Goal: Task Accomplishment & Management: Complete application form

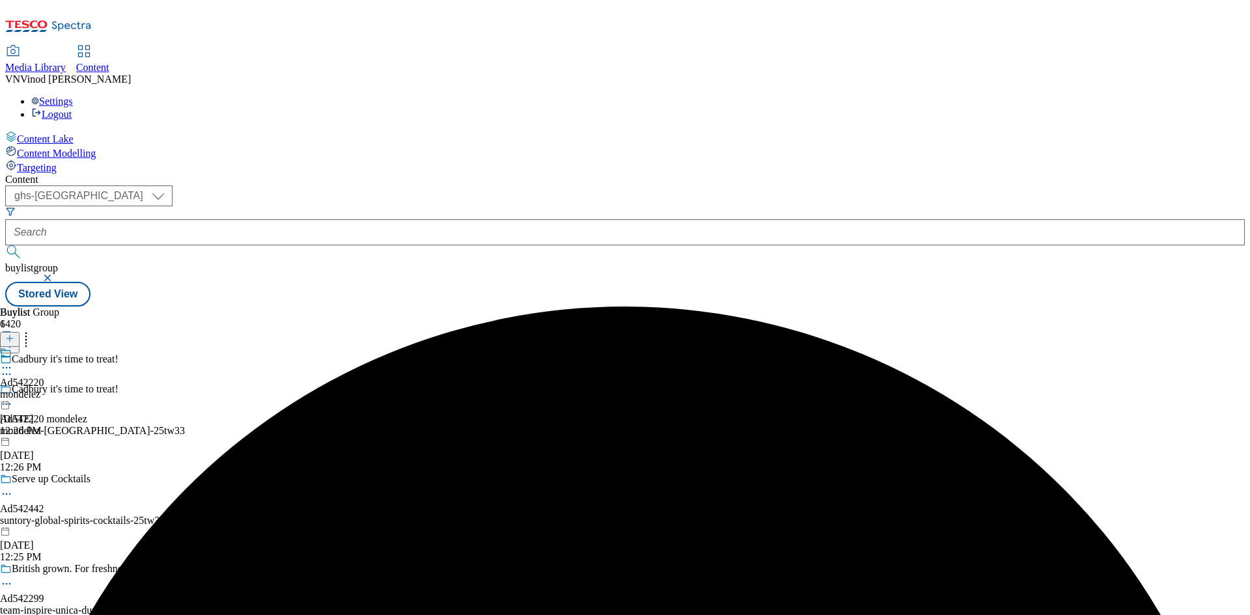
select select "ghs-uk"
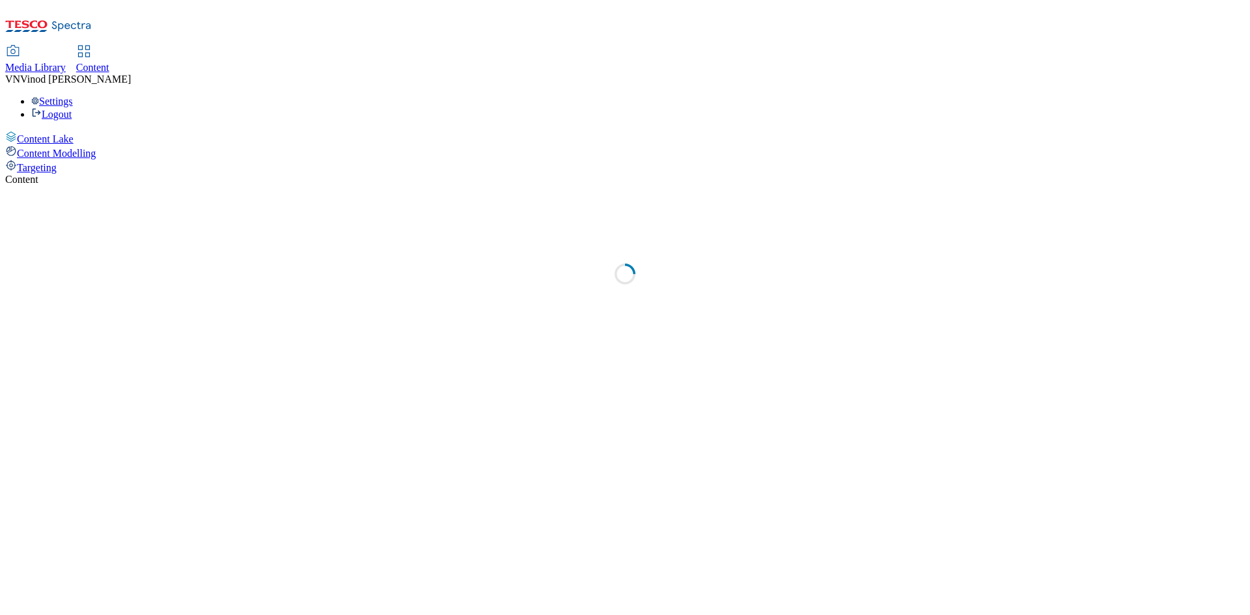
select select "ghs-[GEOGRAPHIC_DATA]"
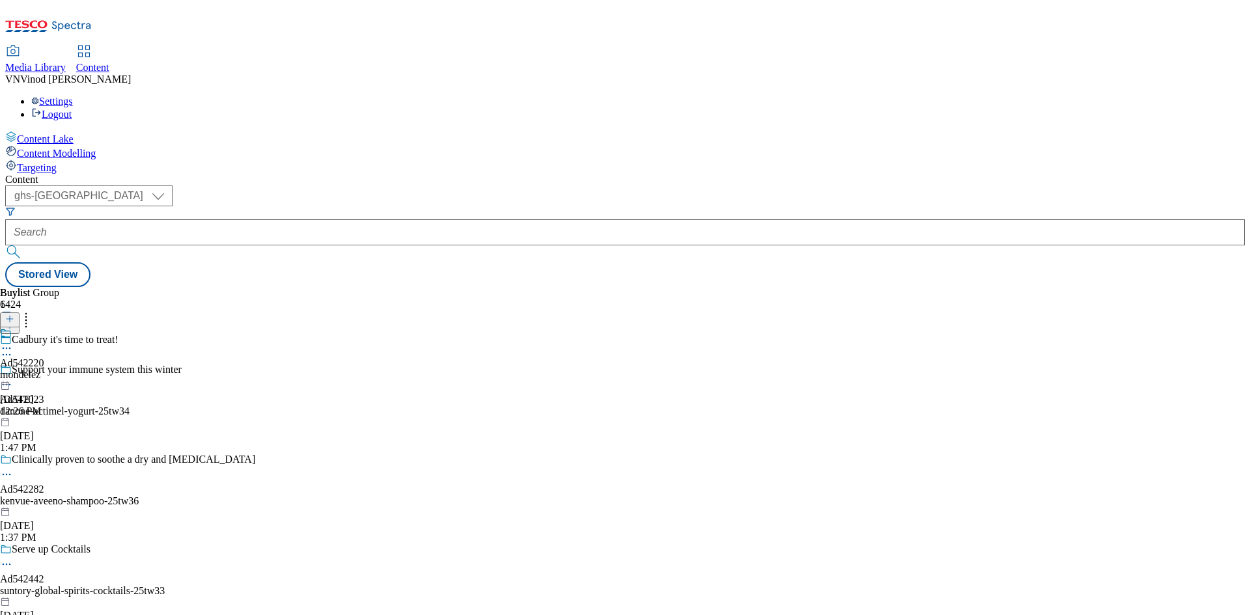
click at [14, 321] on icon at bounding box center [9, 325] width 9 height 9
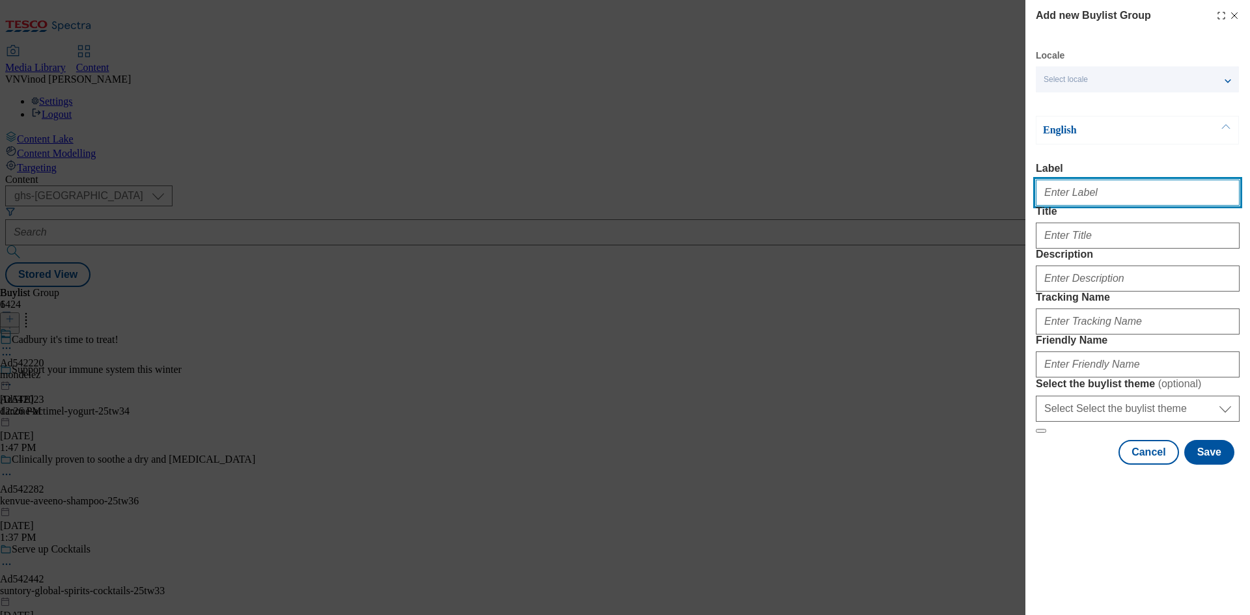
click at [1073, 193] on input "Label" at bounding box center [1138, 193] width 204 height 26
paste input "542406"
paste input "TRFF Ltd - Wildfarmed"
click at [1083, 193] on input "Ad542406 TRFF Ltd - Wildfarmed" at bounding box center [1138, 193] width 204 height 26
type input "Ad542406 trff"
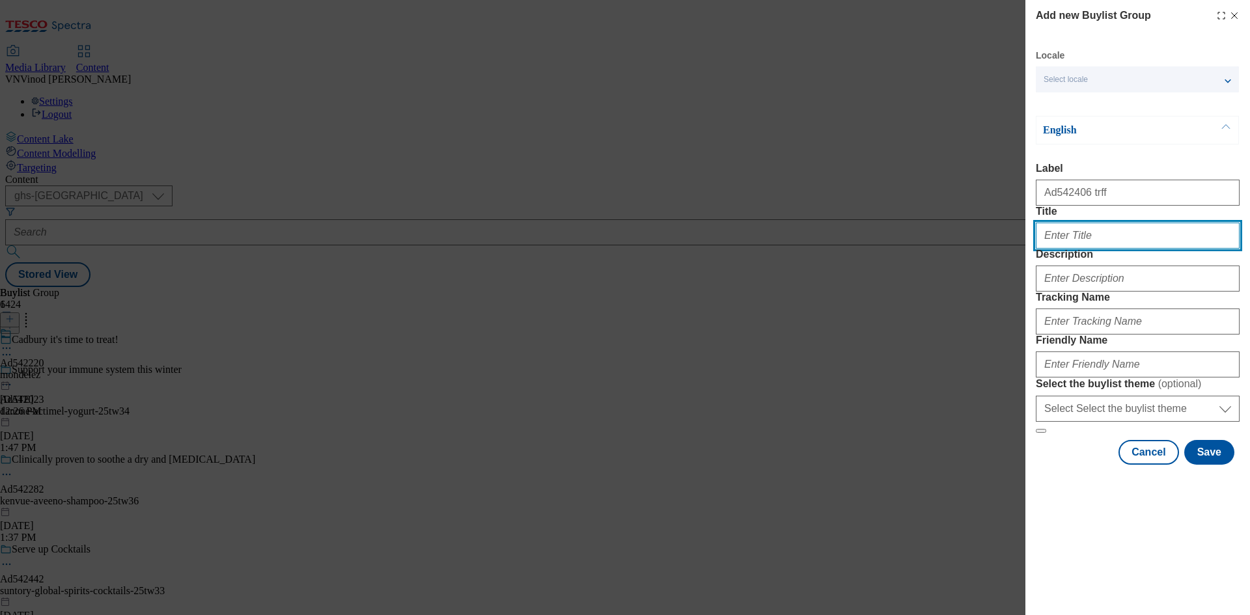
click at [1076, 249] on input "Title" at bounding box center [1138, 236] width 204 height 26
paste input "Great bread starts with great farming"
type input "Great bread starts with great farming"
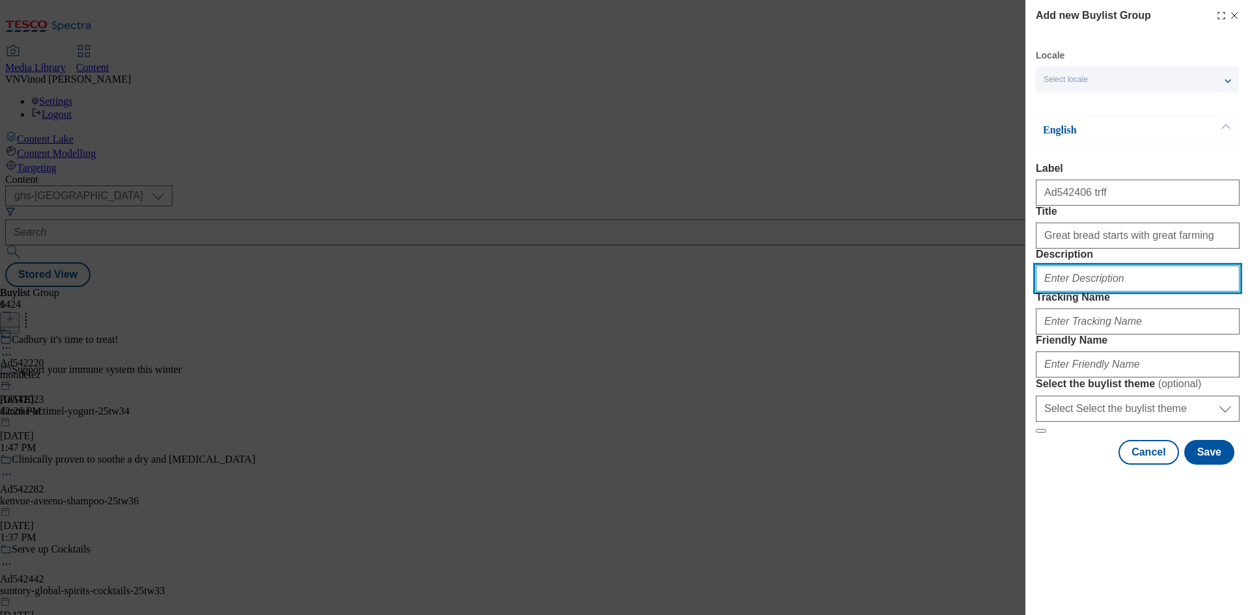
click at [1108, 292] on input "Description" at bounding box center [1138, 279] width 204 height 26
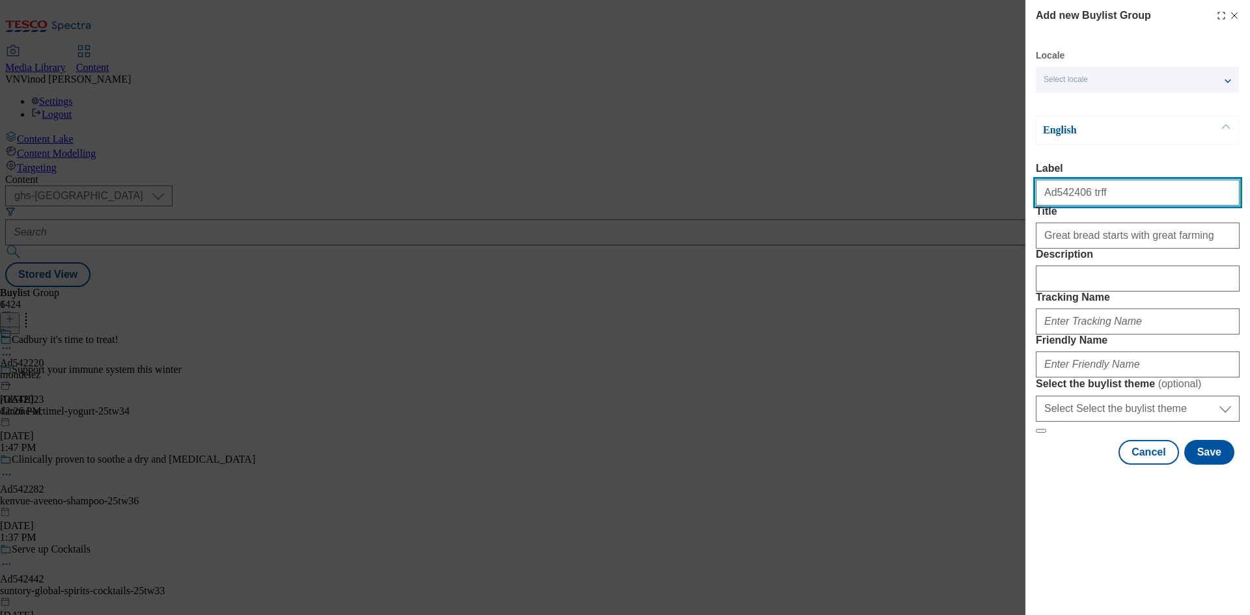
click at [1062, 195] on input "Ad542406 trff" at bounding box center [1138, 193] width 204 height 26
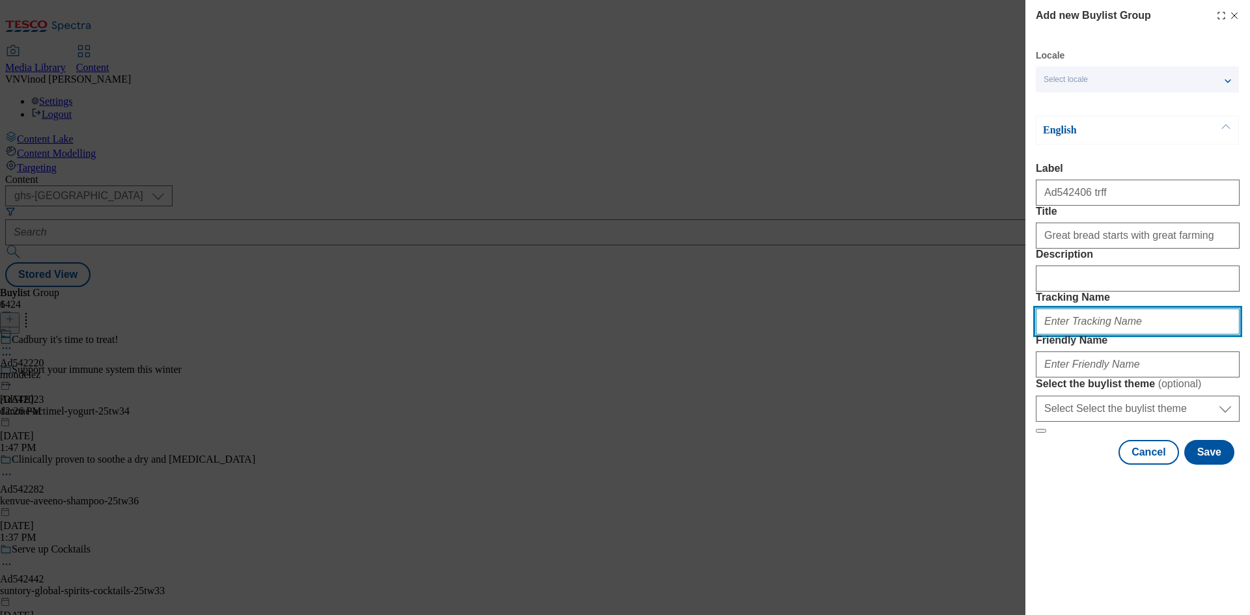
click at [1086, 335] on input "Tracking Name" at bounding box center [1138, 322] width 204 height 26
paste input "Ad542406"
drag, startPoint x: 1069, startPoint y: 393, endPoint x: 1090, endPoint y: 427, distance: 40.3
click at [1070, 335] on input "DH_ADAd542406" at bounding box center [1138, 322] width 204 height 26
type input "DH_AD542406"
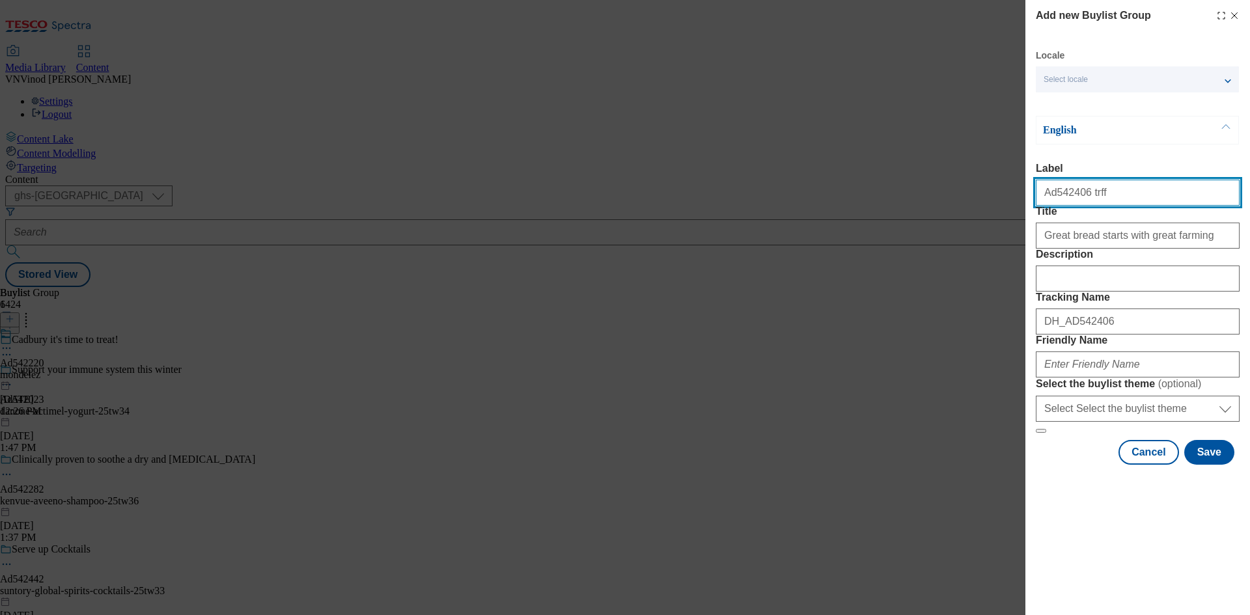
click at [1095, 194] on input "Ad542406 trff" at bounding box center [1138, 193] width 204 height 26
click at [1096, 194] on input "Ad542406 trff" at bounding box center [1138, 193] width 204 height 26
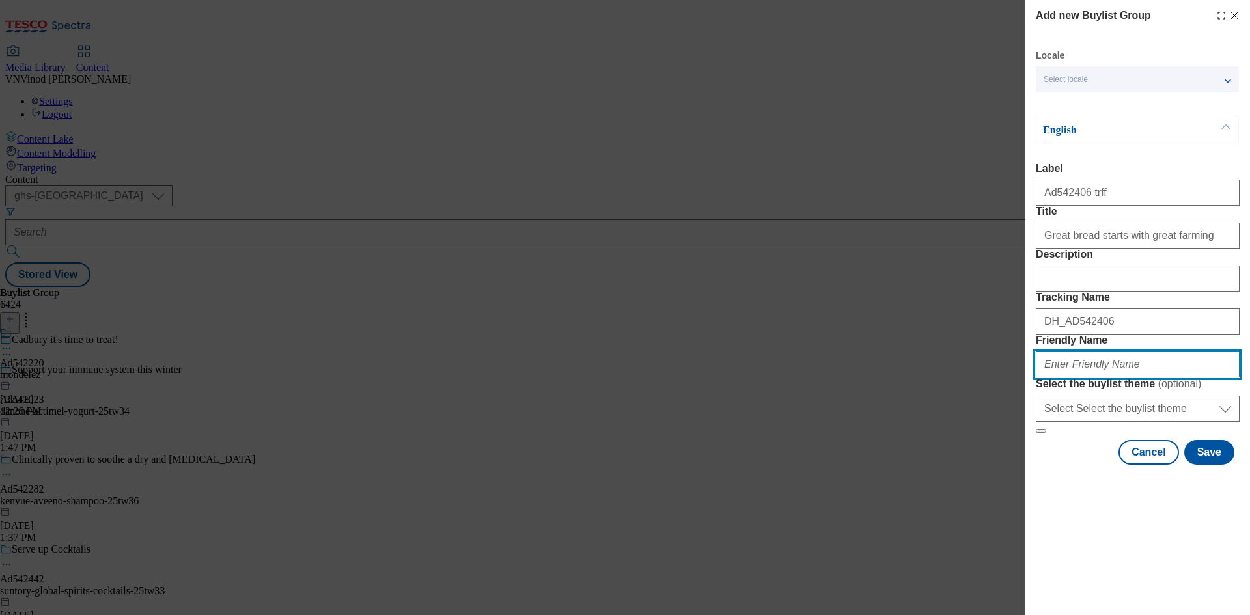
click at [1078, 378] on input "Friendly Name" at bounding box center [1138, 365] width 204 height 26
paste input "trff"
type input "trff-"
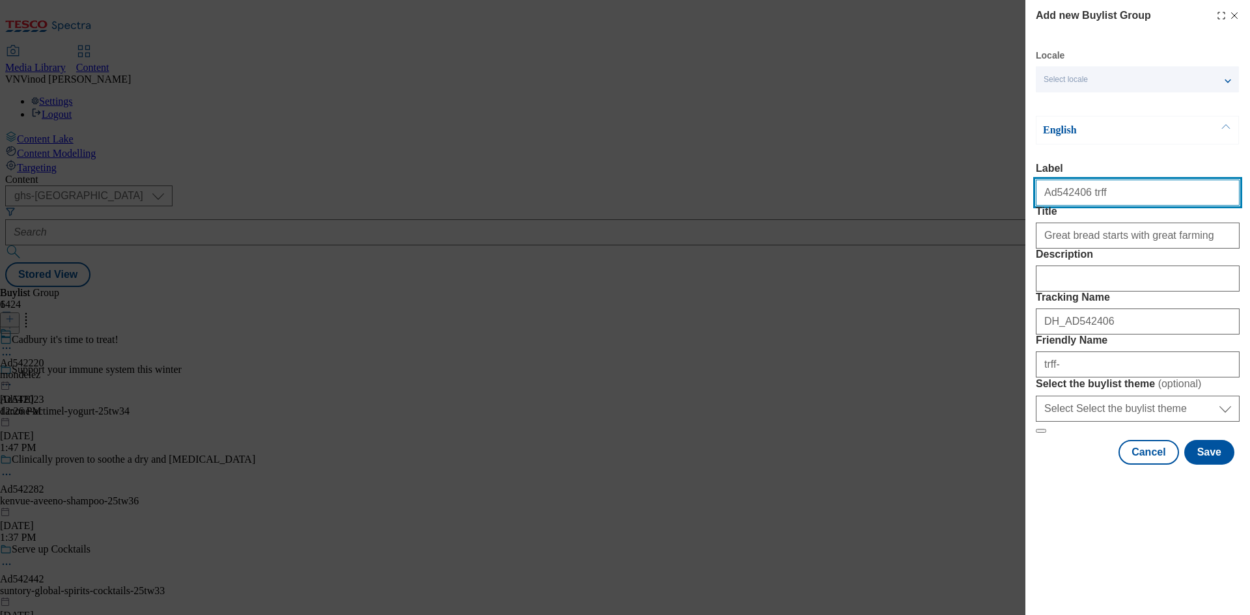
drag, startPoint x: 1082, startPoint y: 199, endPoint x: 1110, endPoint y: 199, distance: 28.0
click at [1110, 199] on input "Ad542406 trff" at bounding box center [1138, 193] width 204 height 26
paste input "TRFF Ltd - Wildfarmed"
drag, startPoint x: 1082, startPoint y: 197, endPoint x: 1102, endPoint y: 211, distance: 24.2
click at [1086, 200] on input "Ad542406 TRFF Ltd - Wildfarmed" at bounding box center [1138, 193] width 204 height 26
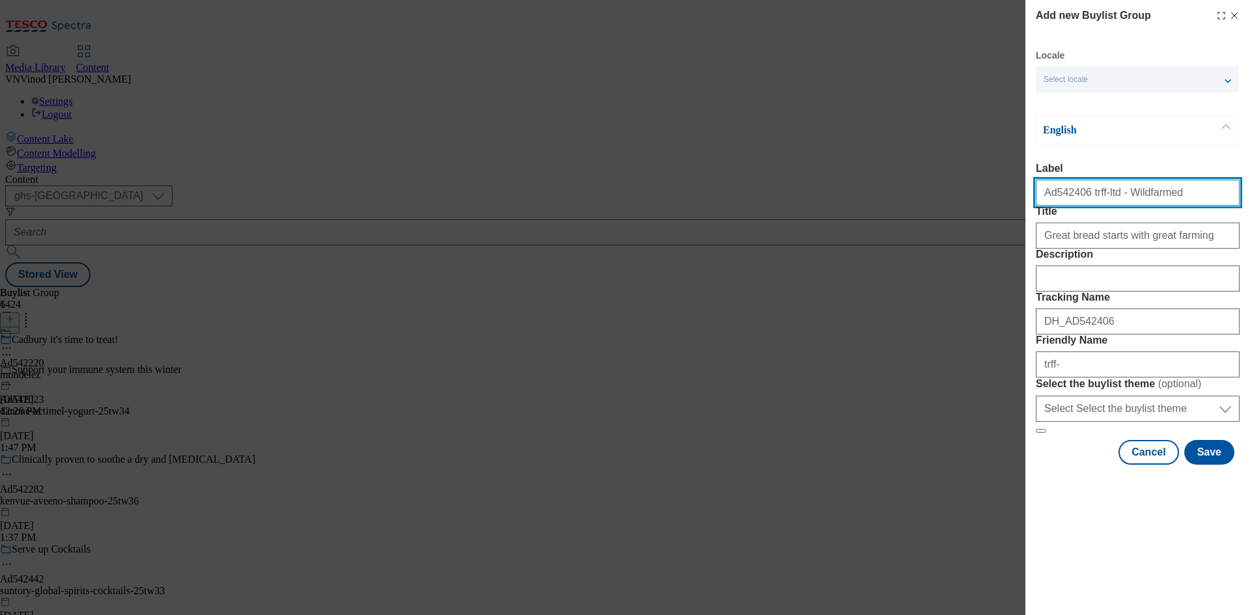
click at [1108, 197] on input "Ad542406 trff-ltd - Wildfarmed" at bounding box center [1138, 193] width 204 height 26
drag, startPoint x: 1111, startPoint y: 196, endPoint x: 1127, endPoint y: 212, distance: 22.1
click at [1112, 197] on input "Ad542406 trff-ltd-Wildfarmed" at bounding box center [1138, 193] width 204 height 26
type input "Ad542406 trff-ltd-wildfarmed"
drag, startPoint x: 1164, startPoint y: 200, endPoint x: 1081, endPoint y: 200, distance: 83.4
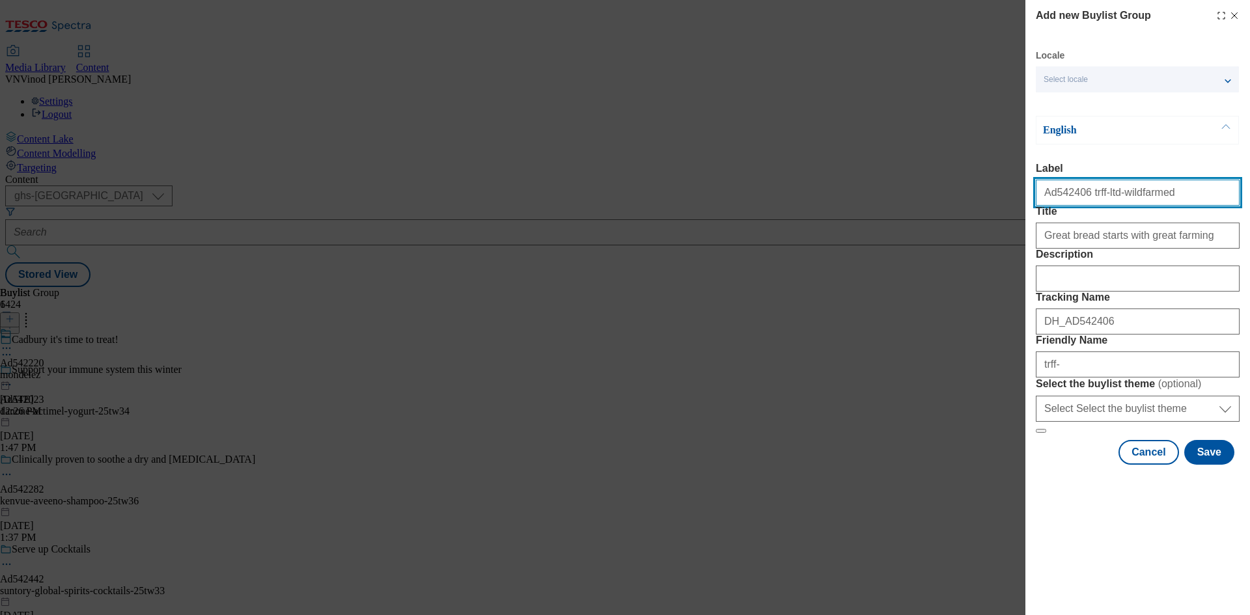
click at [1081, 200] on input "Ad542406 trff-ltd-wildfarmed" at bounding box center [1138, 193] width 204 height 26
click at [910, 102] on div "Add new Buylist Group Locale Select locale English Welsh English Label Ad542406…" at bounding box center [625, 307] width 1250 height 615
click at [964, 90] on div "Add new Buylist Group Locale Select locale English Welsh English Label Ad542406…" at bounding box center [625, 307] width 1250 height 615
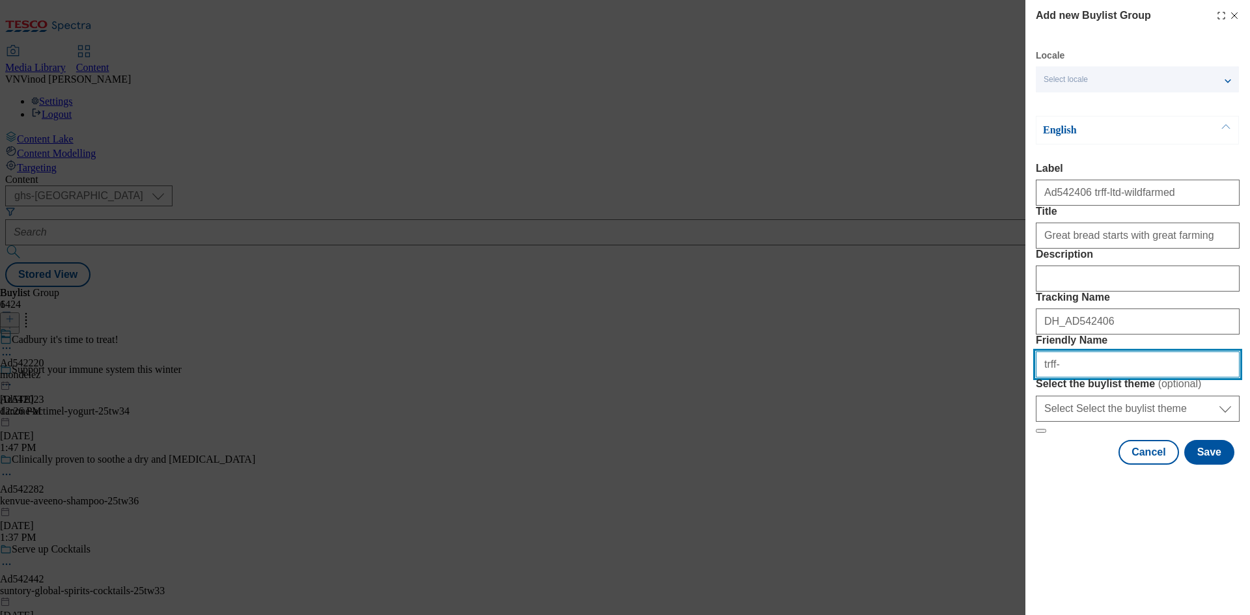
drag, startPoint x: 1064, startPoint y: 457, endPoint x: 849, endPoint y: 457, distance: 215.6
click at [849, 457] on div "Add new Buylist Group Locale Select locale English Welsh English Label Ad542406…" at bounding box center [625, 307] width 1250 height 615
paste input "ltd-wildfarmed"
paste input "Wild farmed"
click at [1132, 378] on input "trff-ltd-wildfarmed-Wild farmed" at bounding box center [1138, 365] width 204 height 26
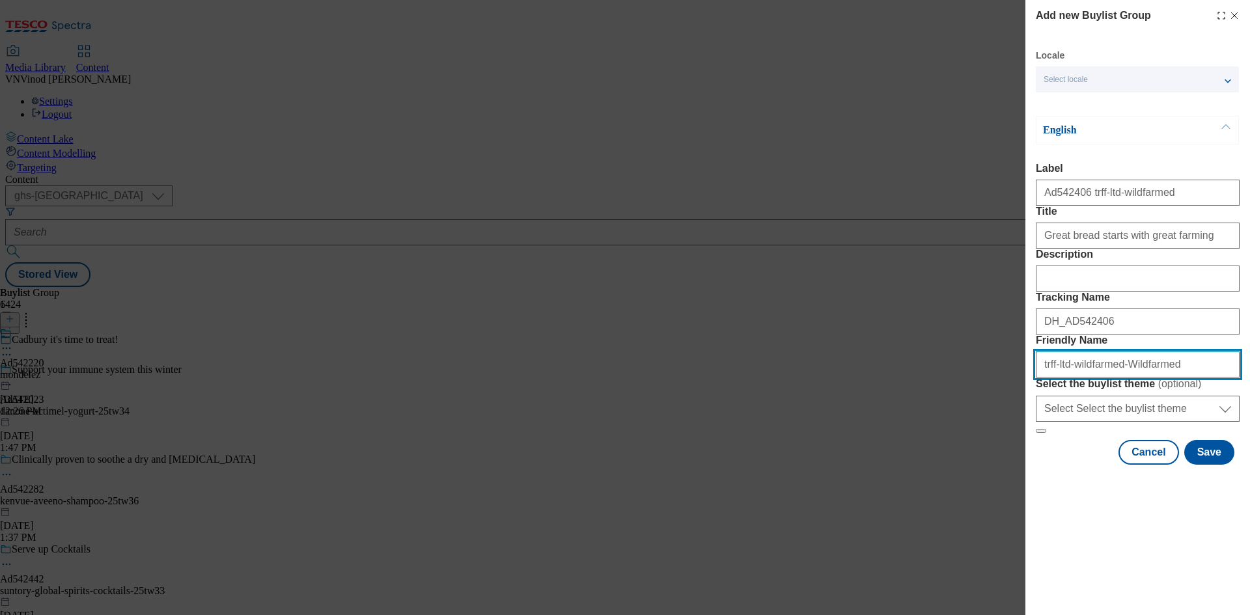
click at [1116, 378] on input "trff-ltd-wildfarmed-Wildfarmed" at bounding box center [1138, 365] width 204 height 26
click at [1167, 378] on input "trff-ltd-wildfarmed-wildfarmed" at bounding box center [1138, 365] width 204 height 26
type input "trff-ltd-wildfarmed-wildfarmed-25tw33"
drag, startPoint x: 1198, startPoint y: 455, endPoint x: 688, endPoint y: 460, distance: 509.9
click at [688, 460] on div "Add new Buylist Group Locale Select locale English Welsh English Label Ad542406…" at bounding box center [625, 307] width 1250 height 615
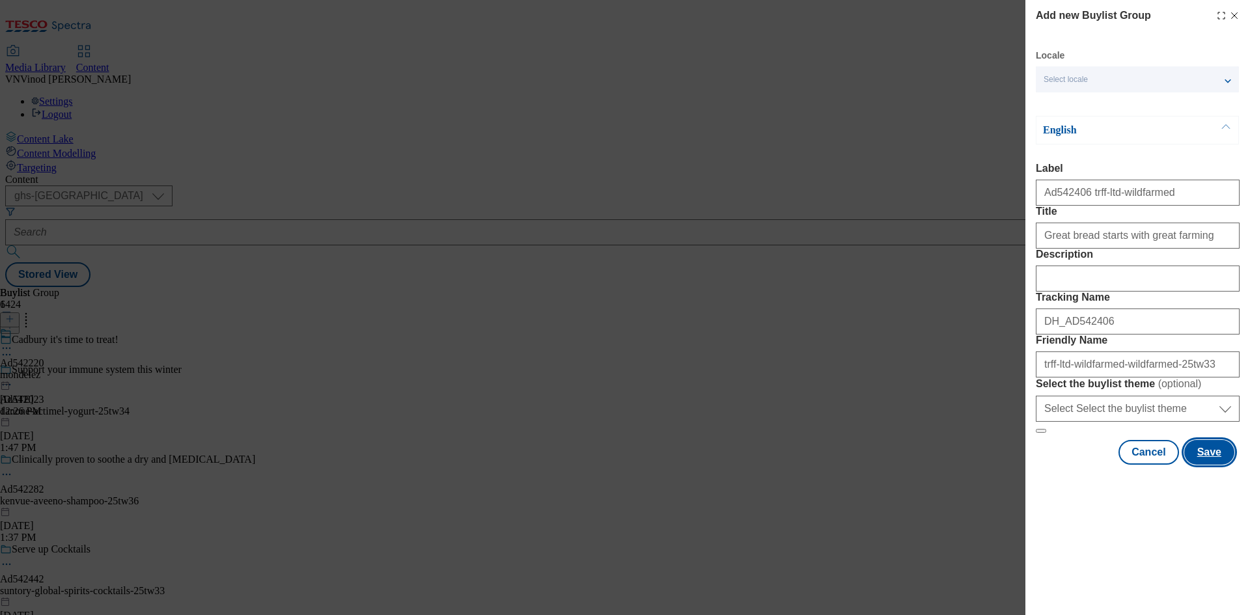
click at [1219, 465] on button "Save" at bounding box center [1210, 452] width 50 height 25
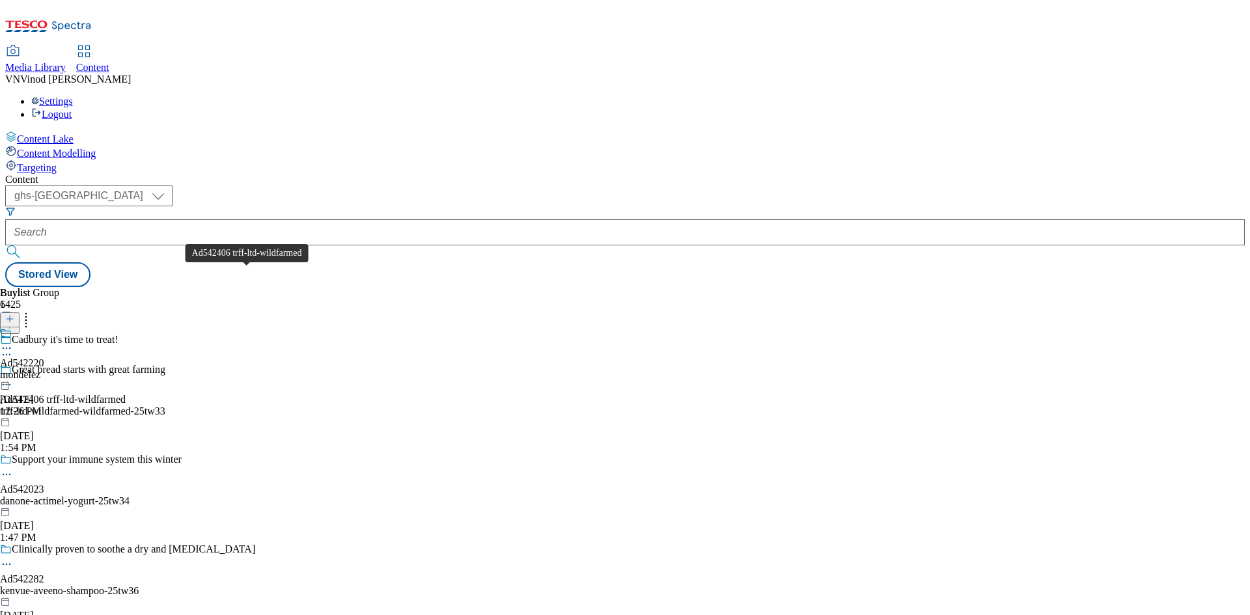
click at [126, 394] on div "Ad542406 trff-ltd-wildfarmed" at bounding box center [63, 400] width 126 height 12
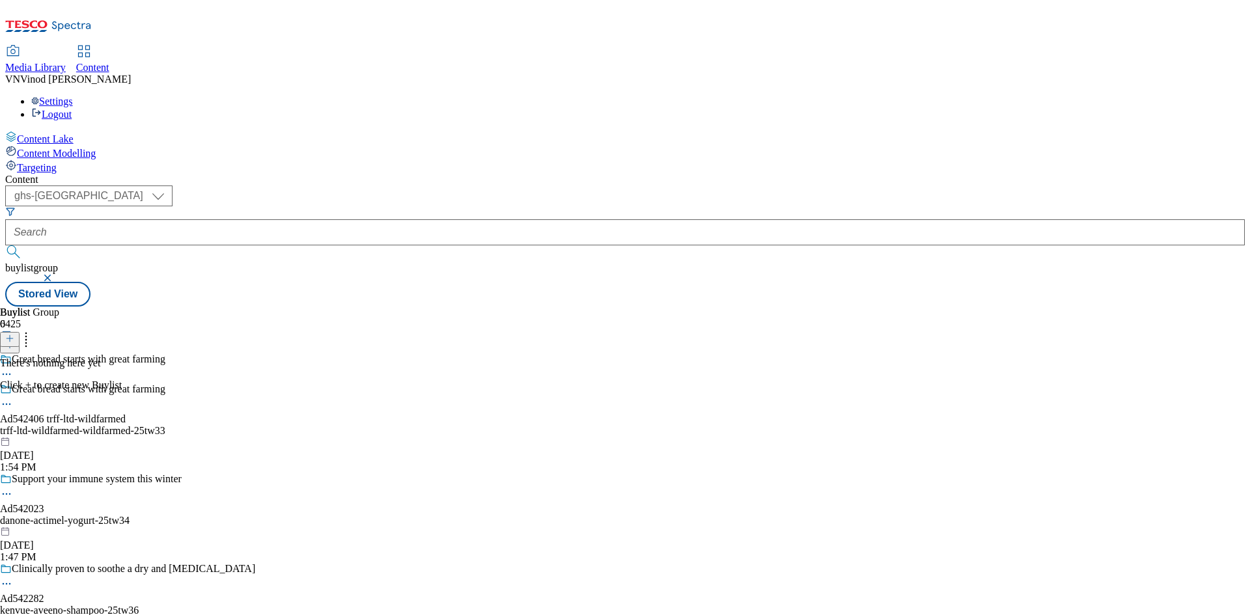
click at [14, 334] on icon at bounding box center [9, 338] width 9 height 9
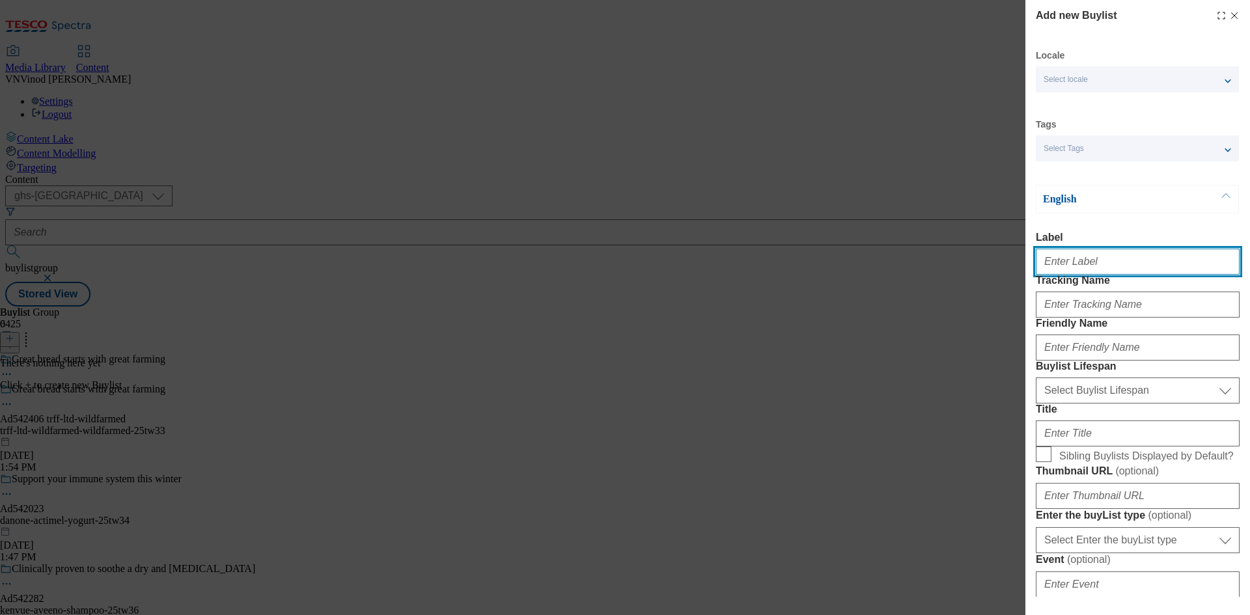
click at [1084, 267] on input "Label" at bounding box center [1138, 262] width 204 height 26
paste input "542406"
type input "Ad542406"
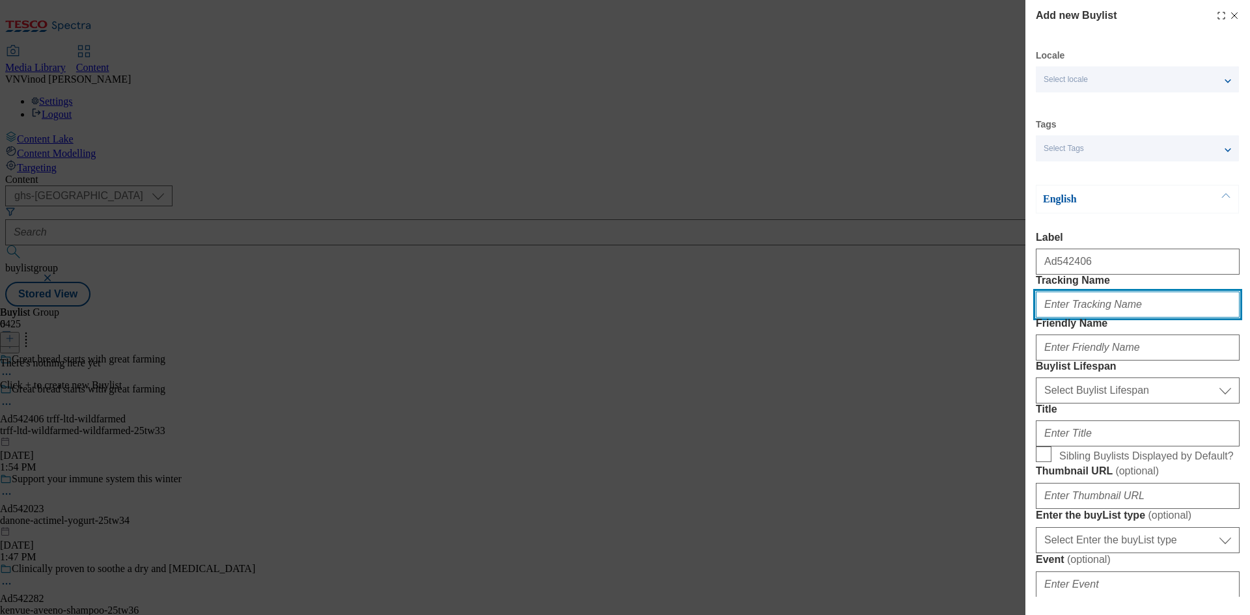
click at [1092, 318] on input "Tracking Name" at bounding box center [1138, 305] width 204 height 26
paste input "542406"
type input "DH_AD542406"
drag, startPoint x: 880, startPoint y: 73, endPoint x: 1045, endPoint y: 176, distance: 194.8
click at [880, 73] on div "Add new Buylist Locale Select locale English Welsh Tags Select Tags fnf marketp…" at bounding box center [625, 307] width 1250 height 615
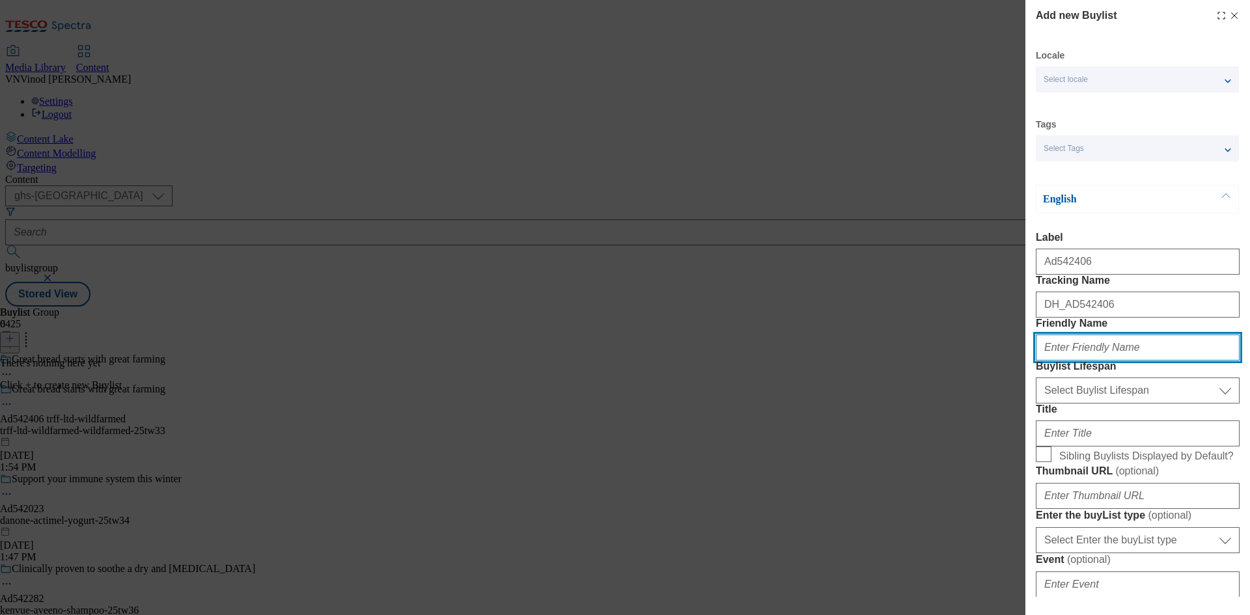
click at [1098, 361] on input "Friendly Name" at bounding box center [1138, 348] width 204 height 26
paste input "trff-ltd"
type input "trff-ltd"
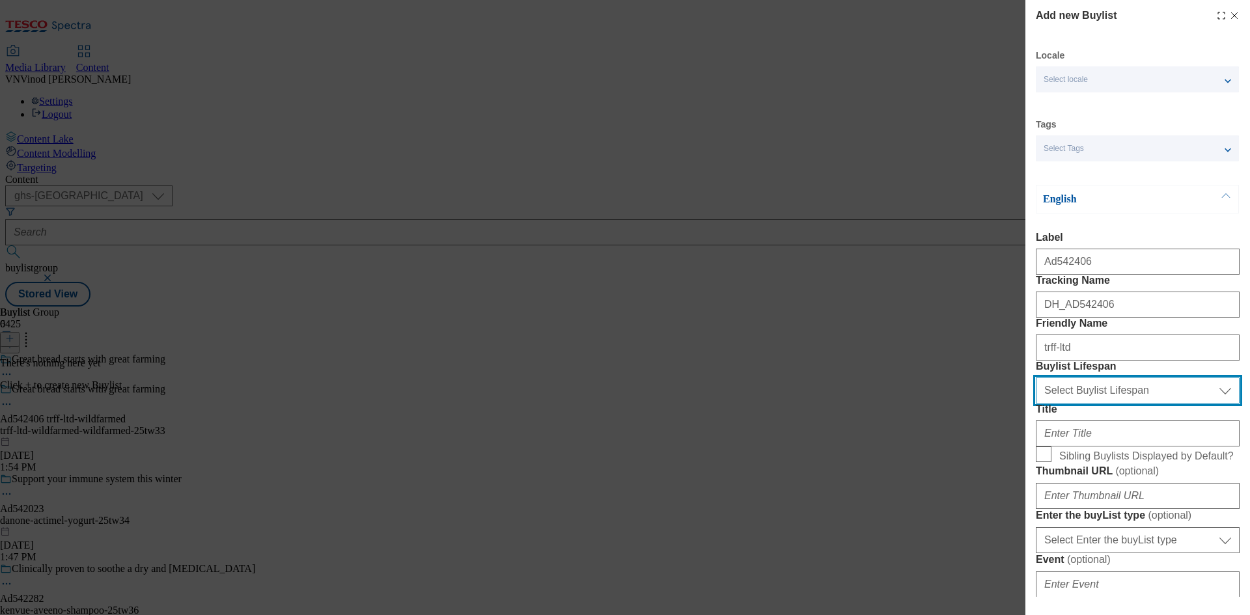
click at [1090, 404] on select "Select Buylist Lifespan evergreen seasonal tactical" at bounding box center [1138, 391] width 204 height 26
select select "tactical"
click at [1036, 404] on select "Select Buylist Lifespan evergreen seasonal tactical" at bounding box center [1138, 391] width 204 height 26
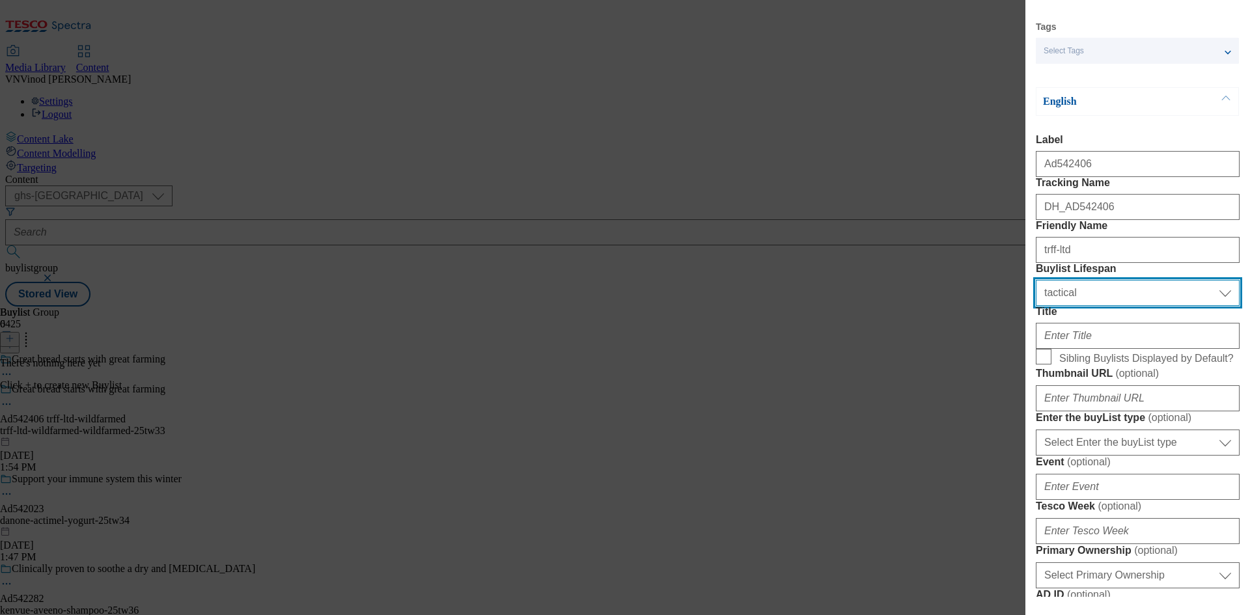
scroll to position [130, 0]
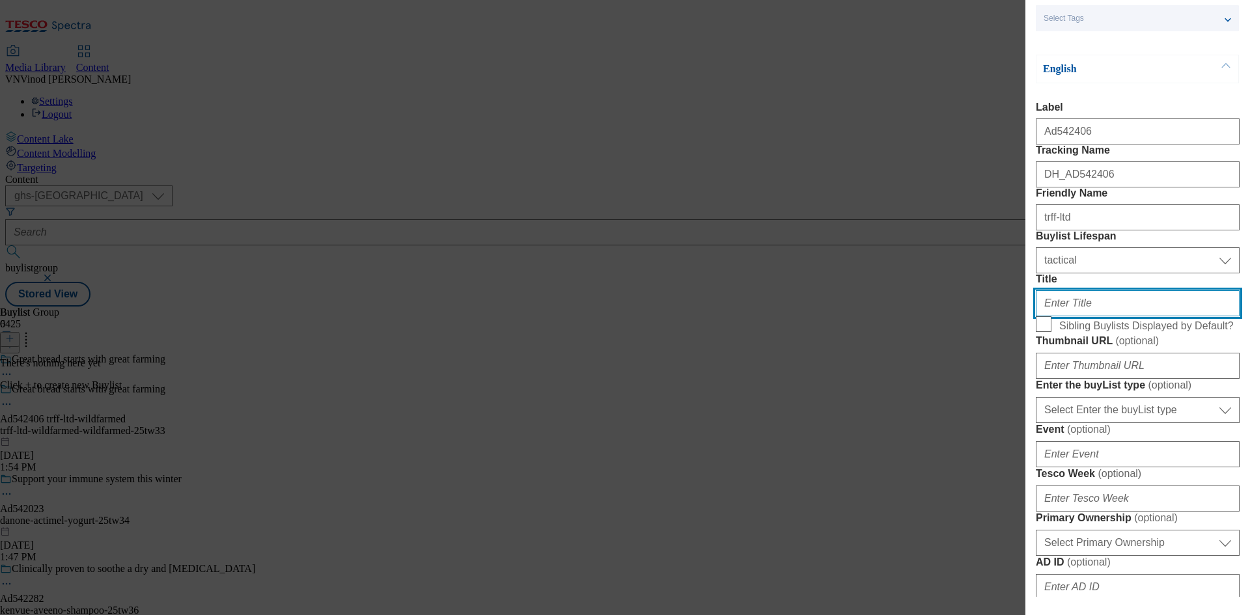
click at [1118, 316] on input "Title" at bounding box center [1138, 303] width 204 height 26
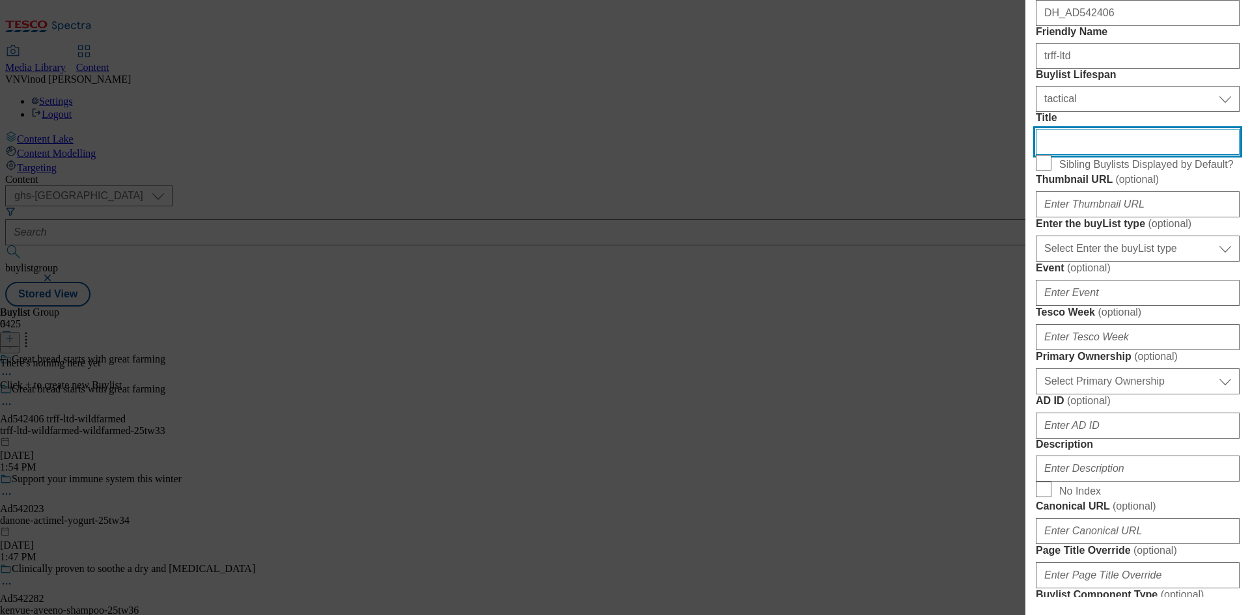
scroll to position [326, 0]
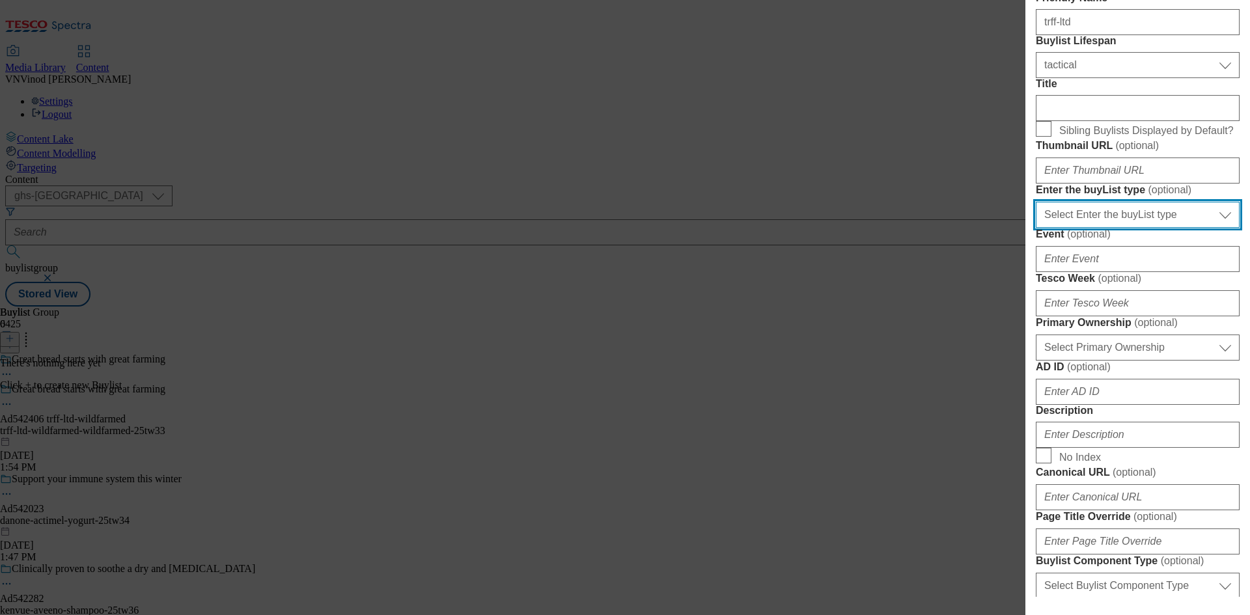
click at [1134, 228] on select "Select Enter the buyList type event supplier funded long term >4 weeks supplier…" at bounding box center [1138, 215] width 204 height 26
select select "supplier funded short term 1-3 weeks"
click at [1036, 228] on select "Select Enter the buyList type event supplier funded long term >4 weeks supplier…" at bounding box center [1138, 215] width 204 height 26
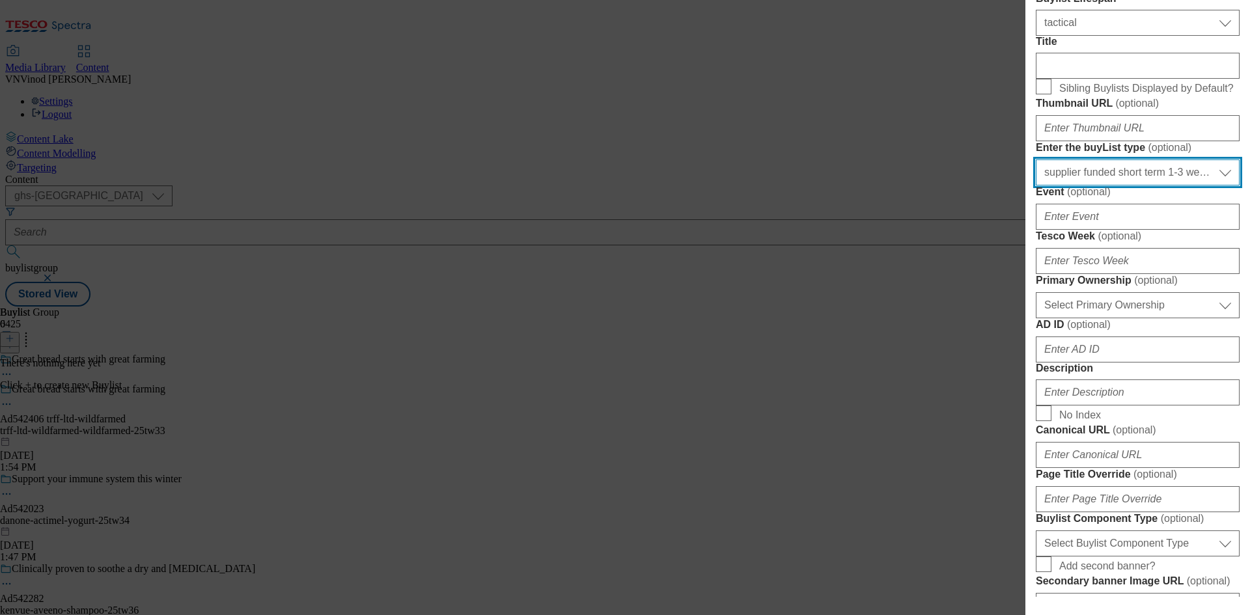
scroll to position [391, 0]
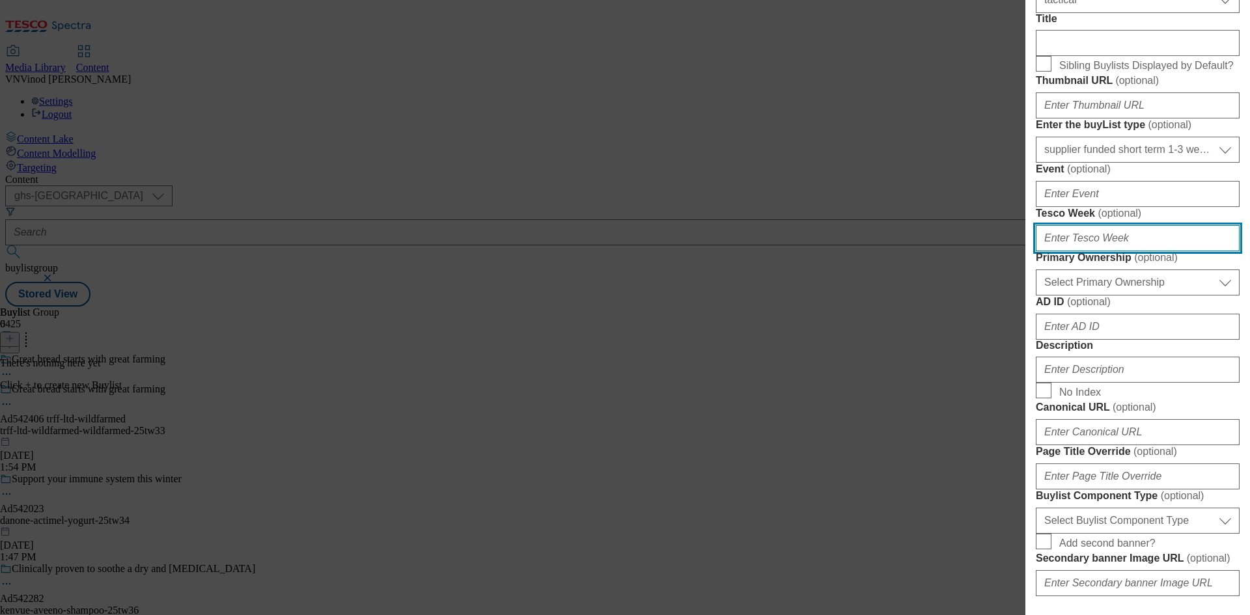
click at [1119, 251] on input "Tesco Week ( optional )" at bounding box center [1138, 238] width 204 height 26
type input "33"
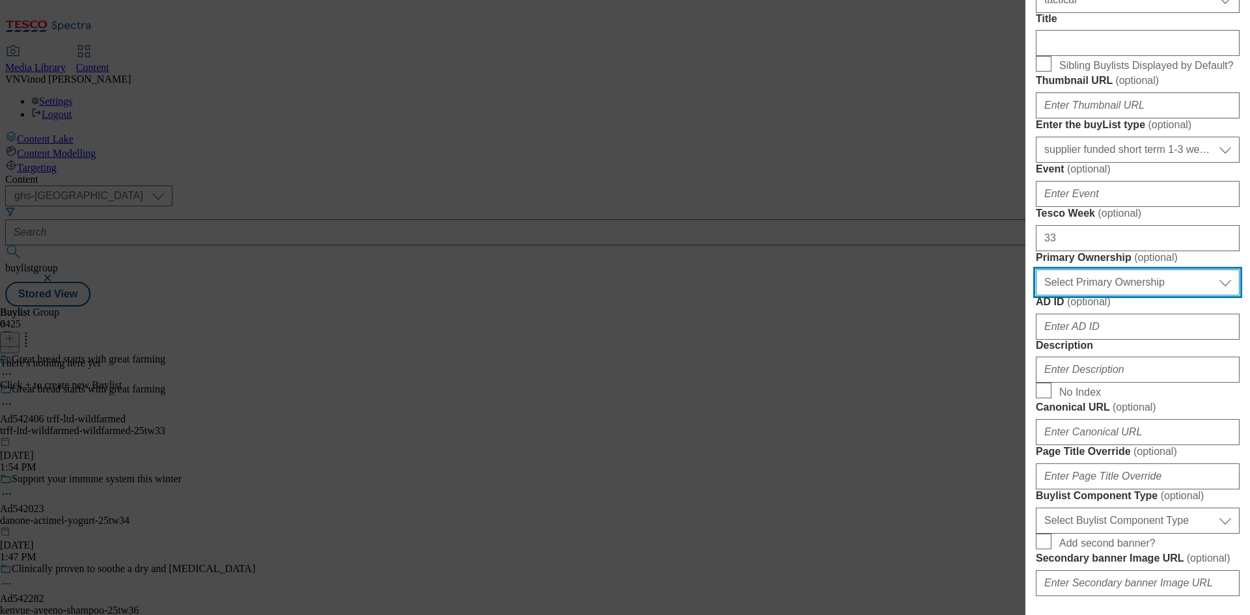
click at [1093, 296] on select "Select Primary Ownership [PERSON_NAME]" at bounding box center [1138, 283] width 204 height 26
select select "dunnhumby"
click at [1036, 296] on select "Select Primary Ownership [PERSON_NAME]" at bounding box center [1138, 283] width 204 height 26
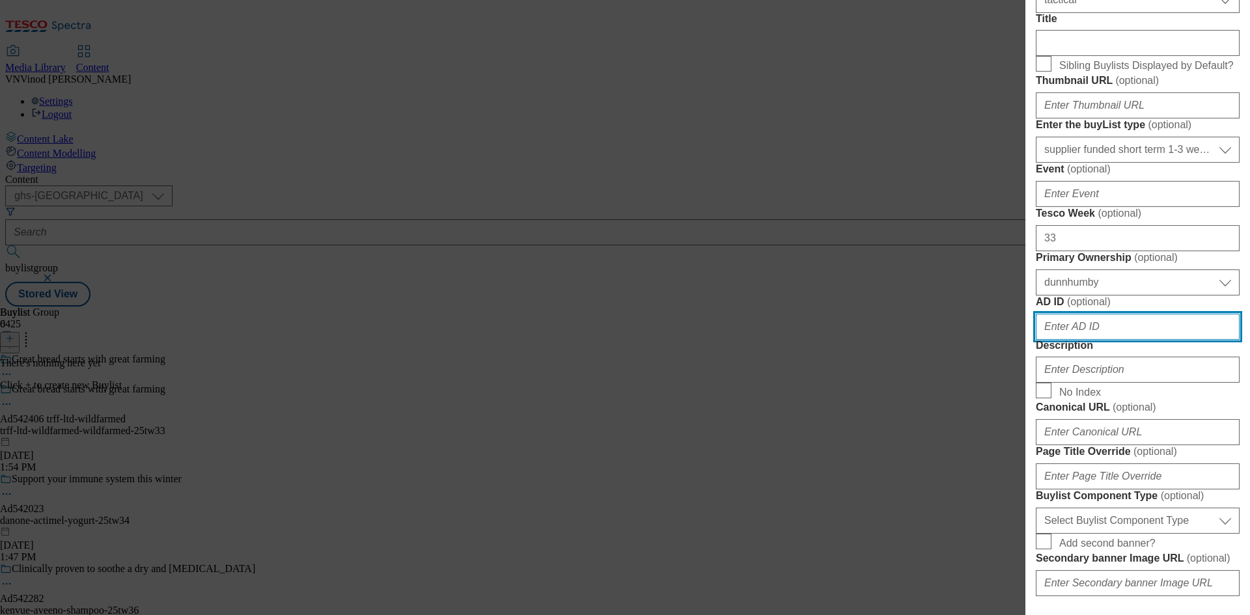
click at [1079, 340] on input "AD ID ( optional )" at bounding box center [1138, 327] width 204 height 26
paste input "542406"
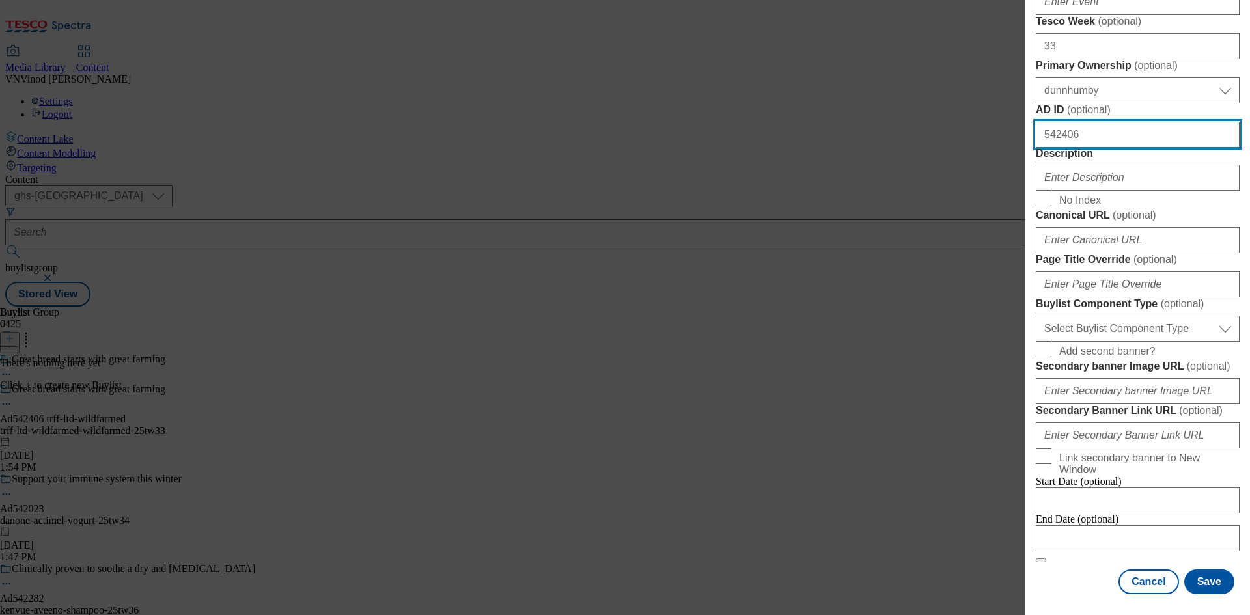
scroll to position [716, 0]
type input "542406"
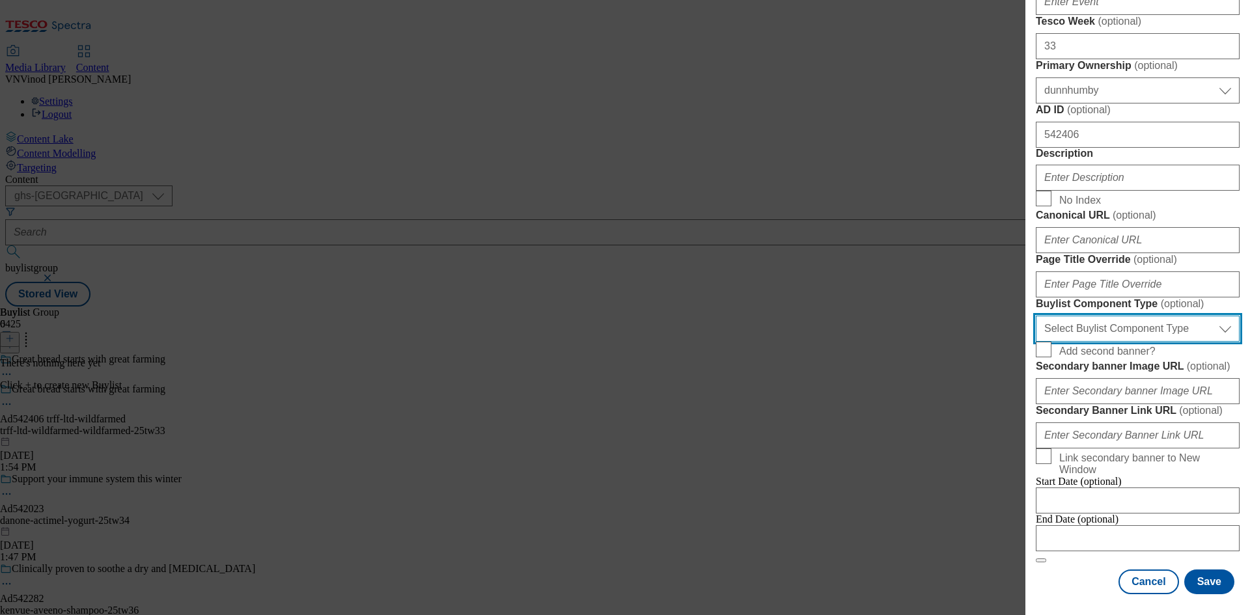
click at [1144, 342] on select "Select Buylist Component Type Banner Competition Header Meal" at bounding box center [1138, 329] width 204 height 26
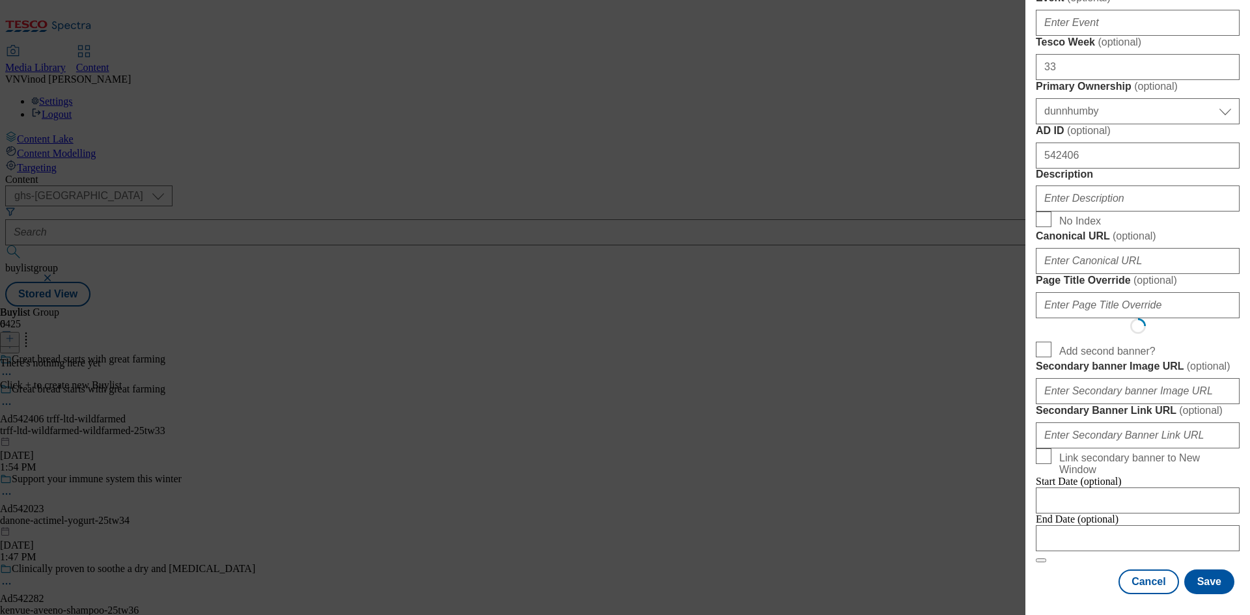
select select "Banner"
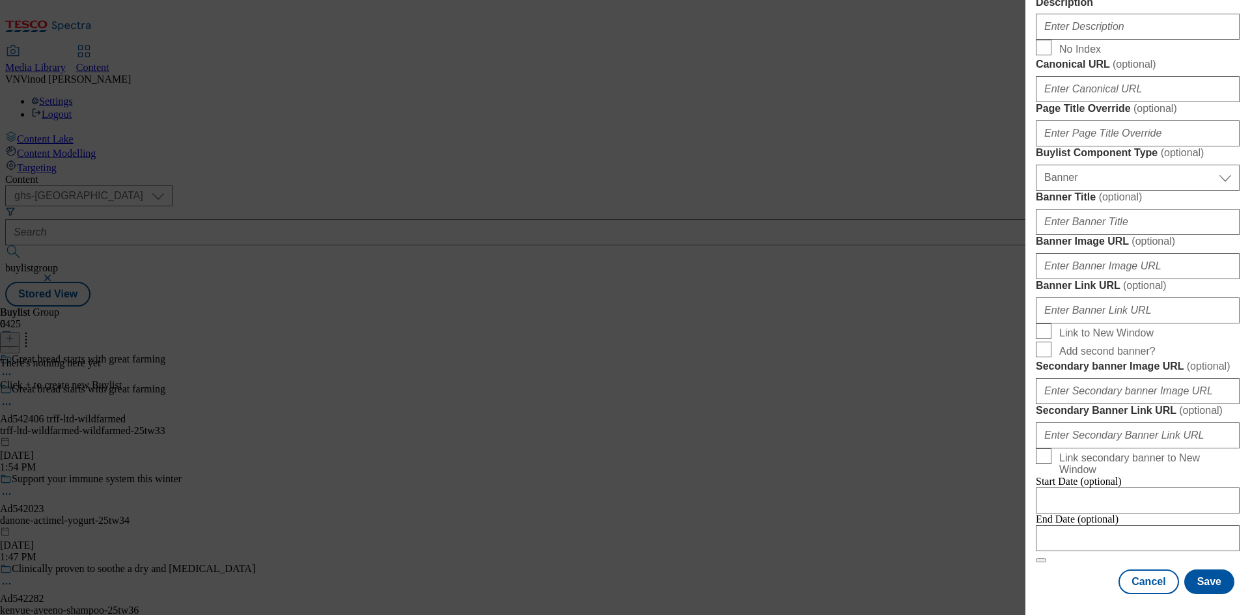
scroll to position [1291, 0]
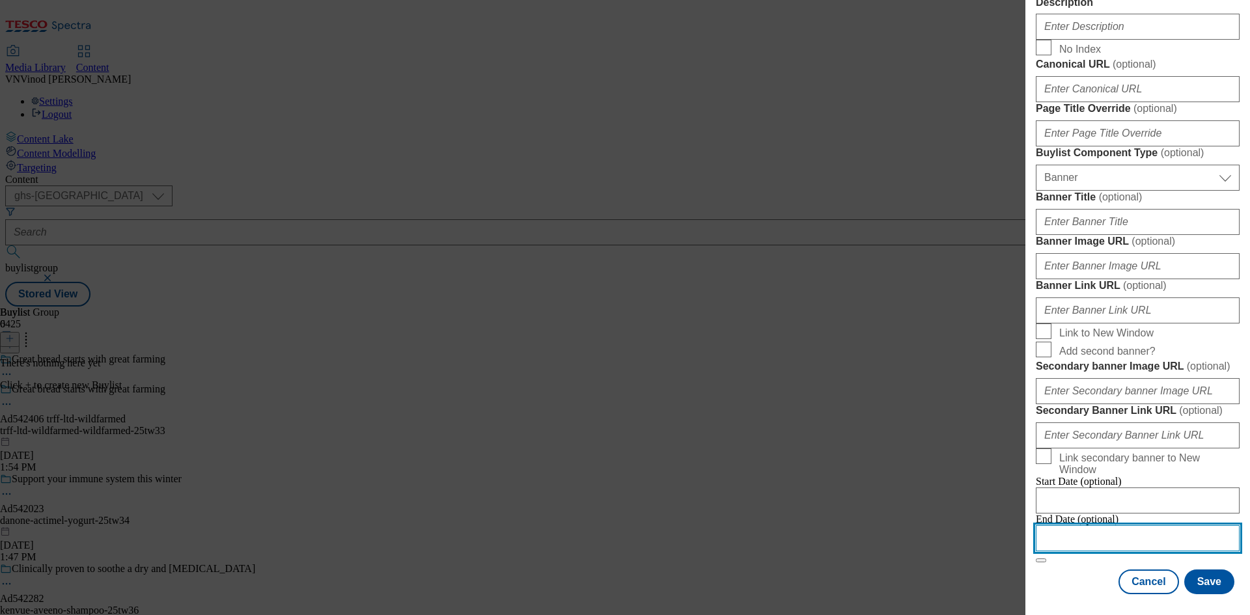
click at [1112, 526] on input "Modal" at bounding box center [1138, 539] width 204 height 26
select select "2025"
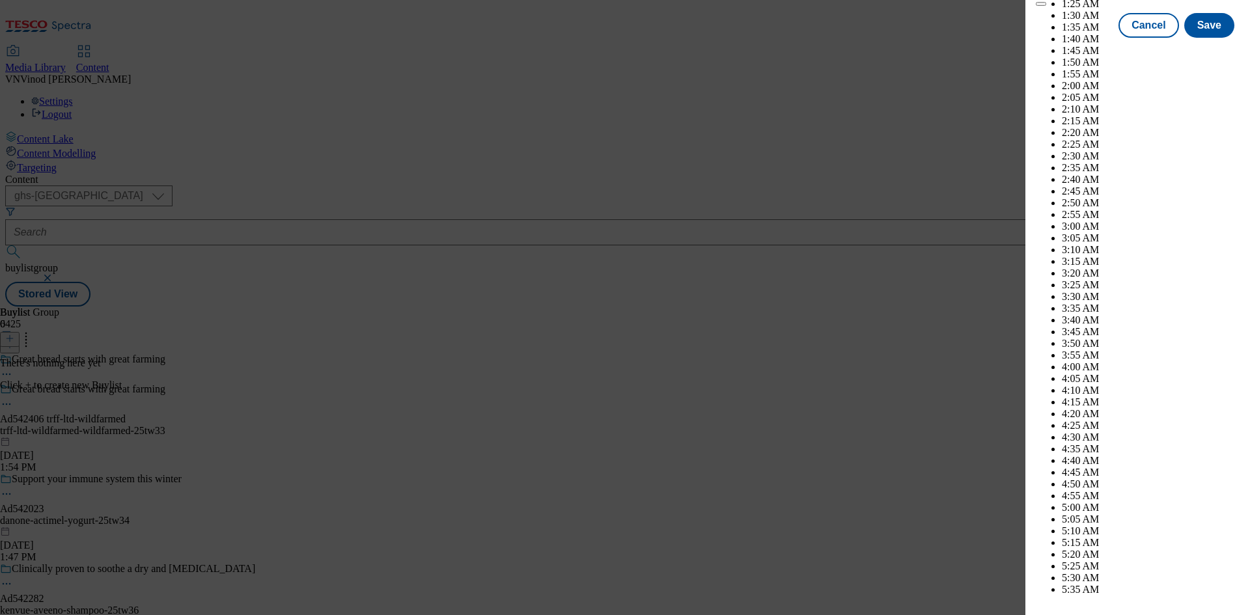
scroll to position [4014, 0]
select select "December"
drag, startPoint x: 1192, startPoint y: 277, endPoint x: 1164, endPoint y: 412, distance: 137.2
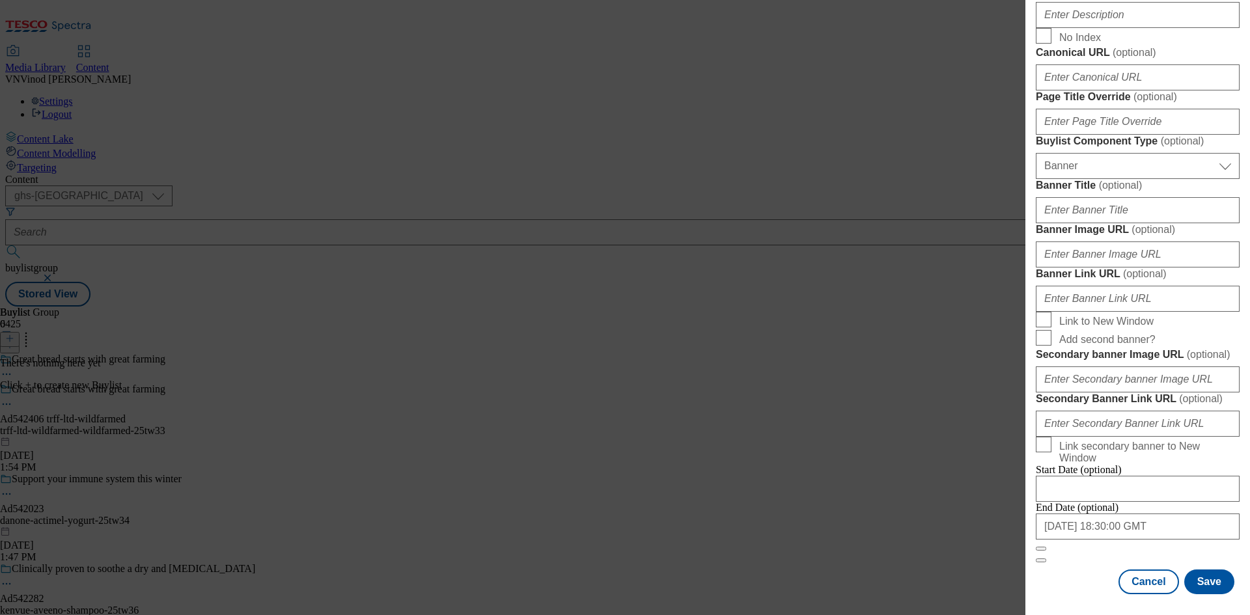
click at [1069, 580] on div "Cancel Save" at bounding box center [1138, 582] width 204 height 25
click at [1206, 587] on button "Save" at bounding box center [1210, 582] width 50 height 25
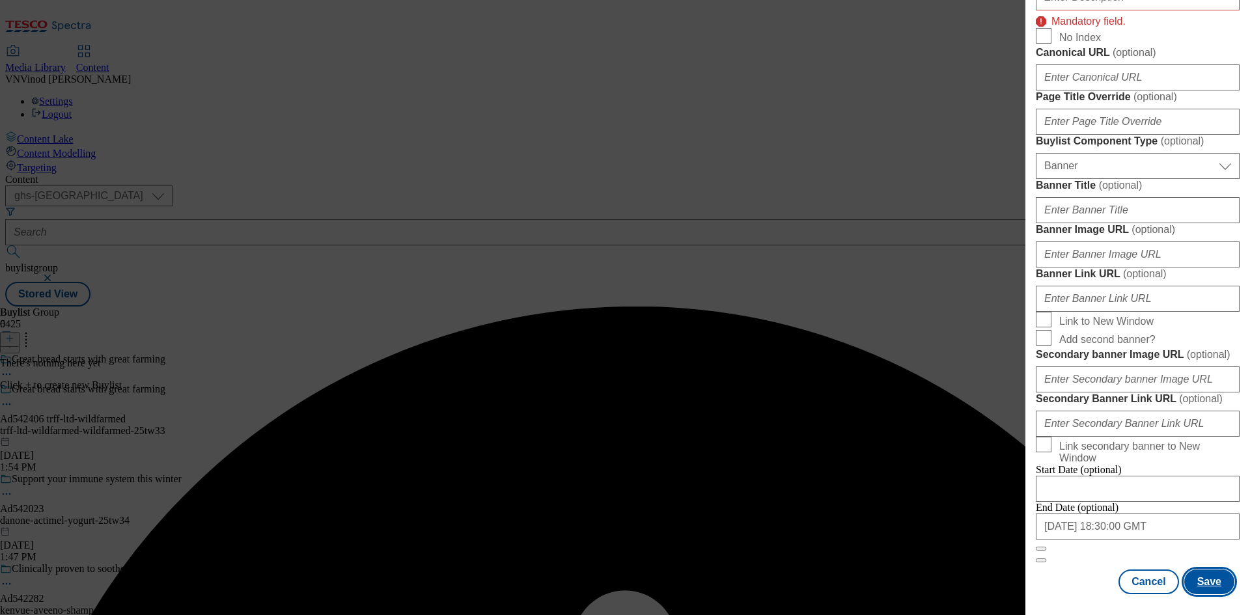
scroll to position [1307, 0]
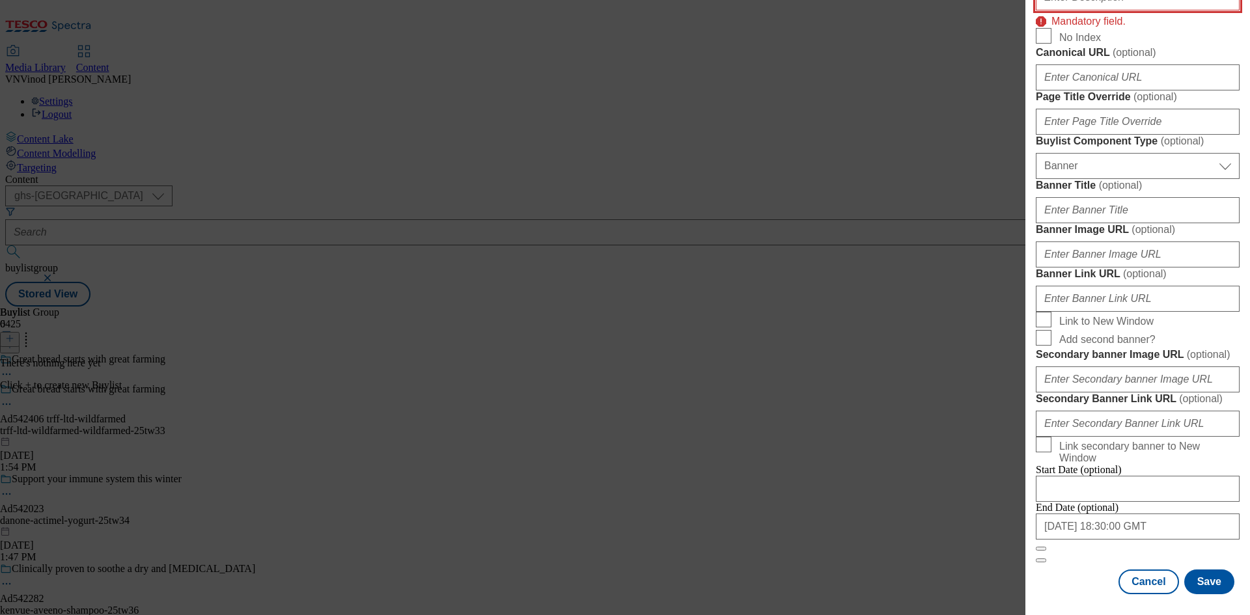
click at [1211, 584] on button "Save" at bounding box center [1210, 582] width 50 height 25
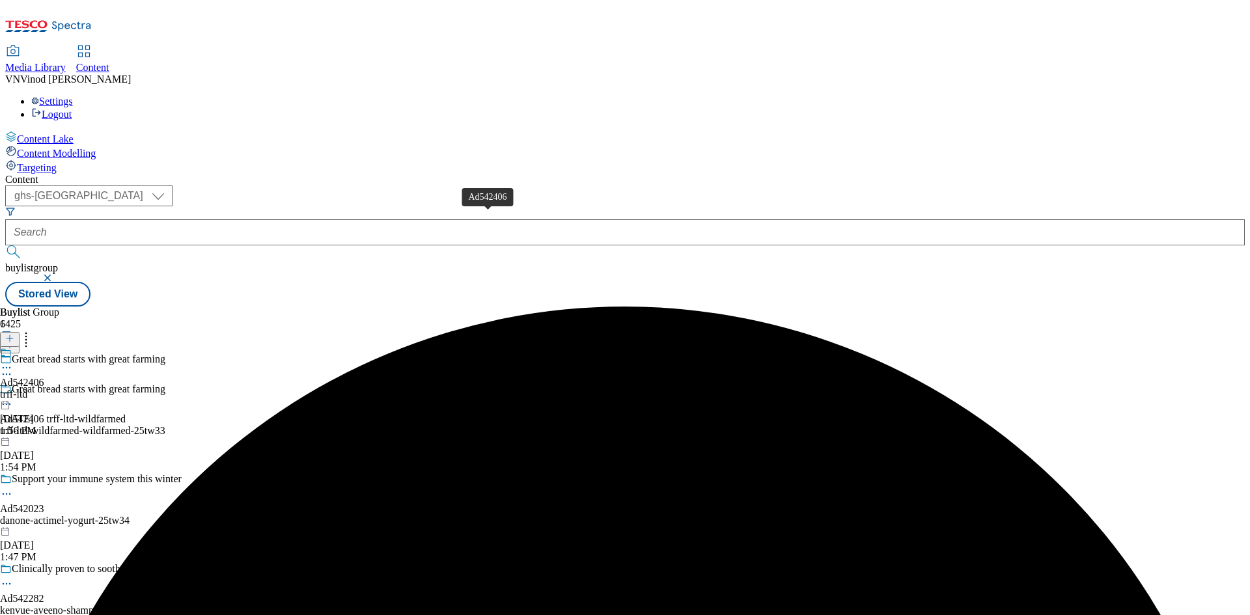
click at [44, 377] on div "Ad542406" at bounding box center [22, 383] width 44 height 12
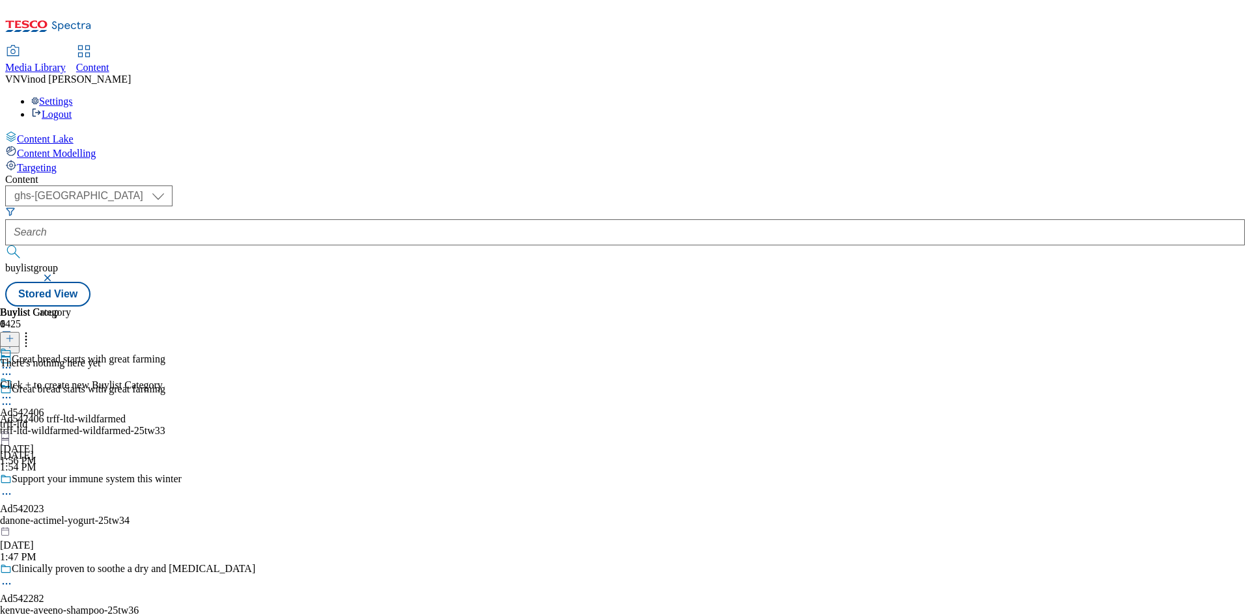
click at [10, 335] on line at bounding box center [10, 338] width 0 height 7
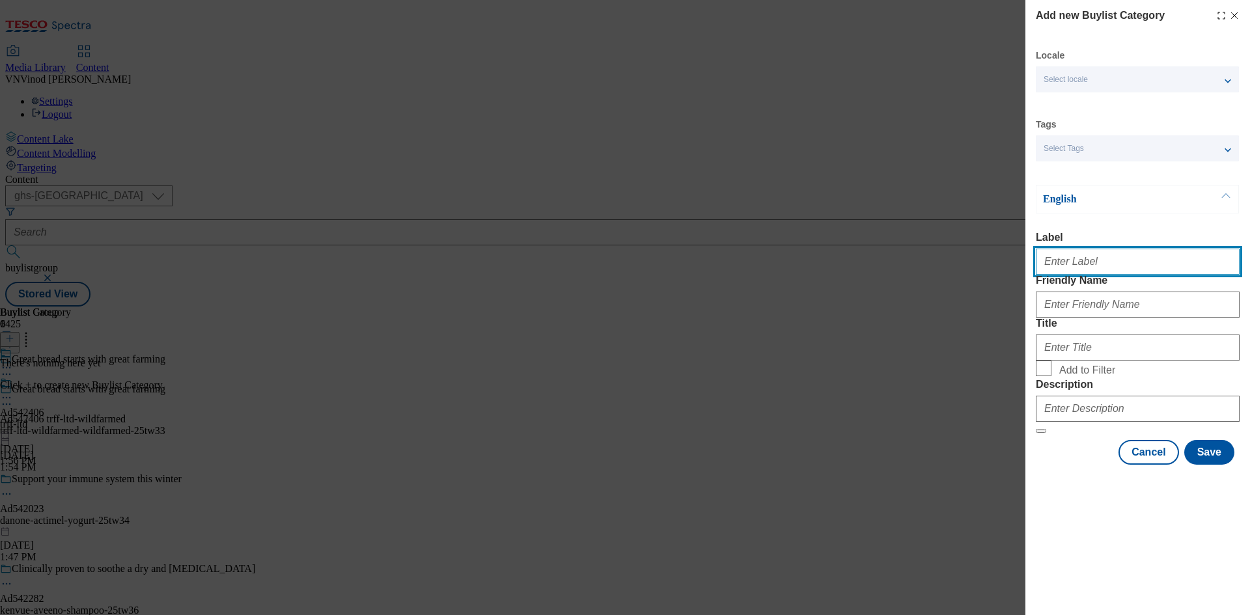
click at [1082, 265] on input "Label" at bounding box center [1138, 262] width 204 height 26
paste input "542406"
type input "Ad542406"
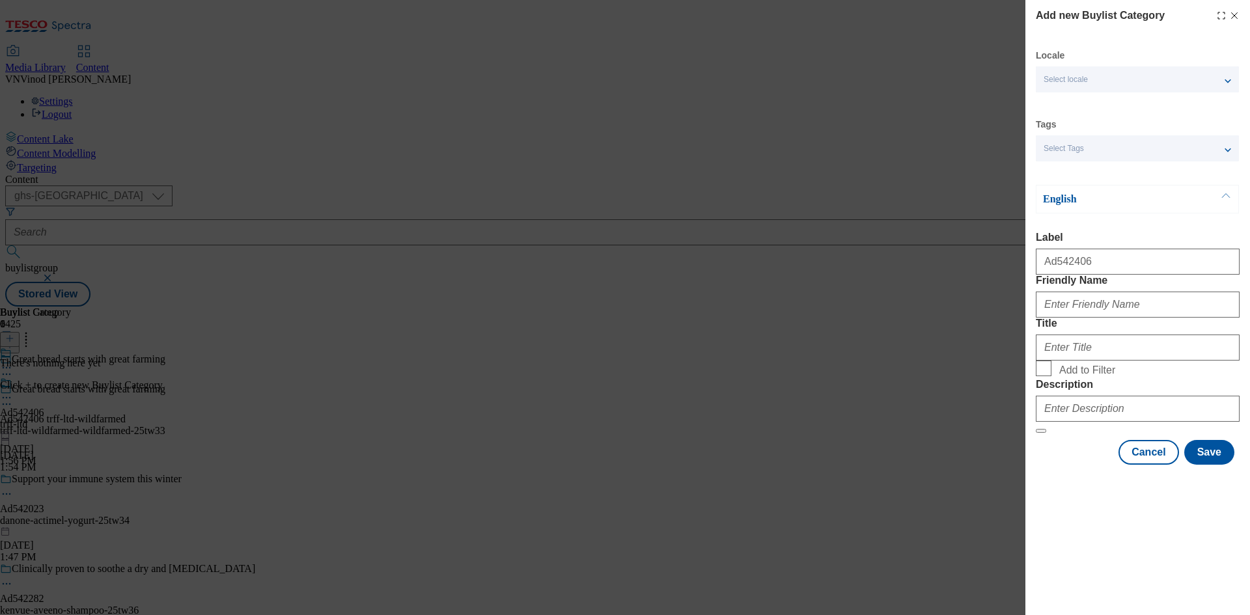
click at [891, 81] on div "Add new Buylist Category Locale Select locale English Welsh Tags Select Tags fn…" at bounding box center [625, 307] width 1250 height 615
click at [1072, 318] on input "Friendly Name" at bounding box center [1138, 305] width 204 height 26
paste input "trff-ltd-wildfarmed"
type input "trff-ltd-wildfarmed"
click at [1090, 361] on input "Title" at bounding box center [1138, 348] width 204 height 26
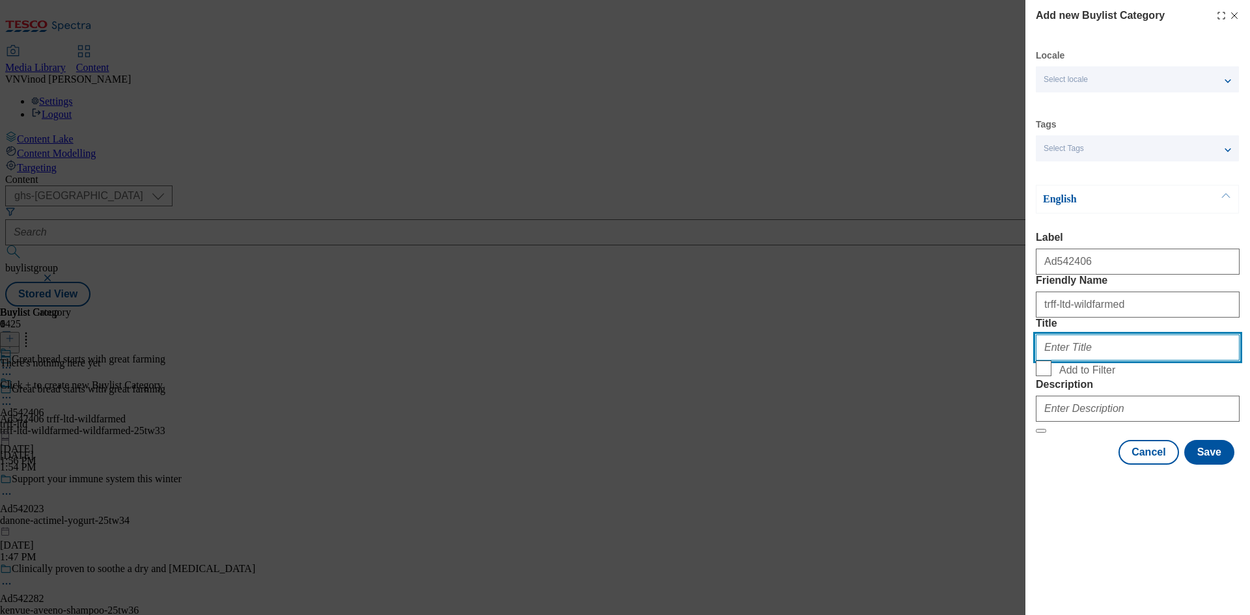
paste input "TRFF Ltd - Wildfarmed"
type input "TRFF Ltd - Wildfarmed"
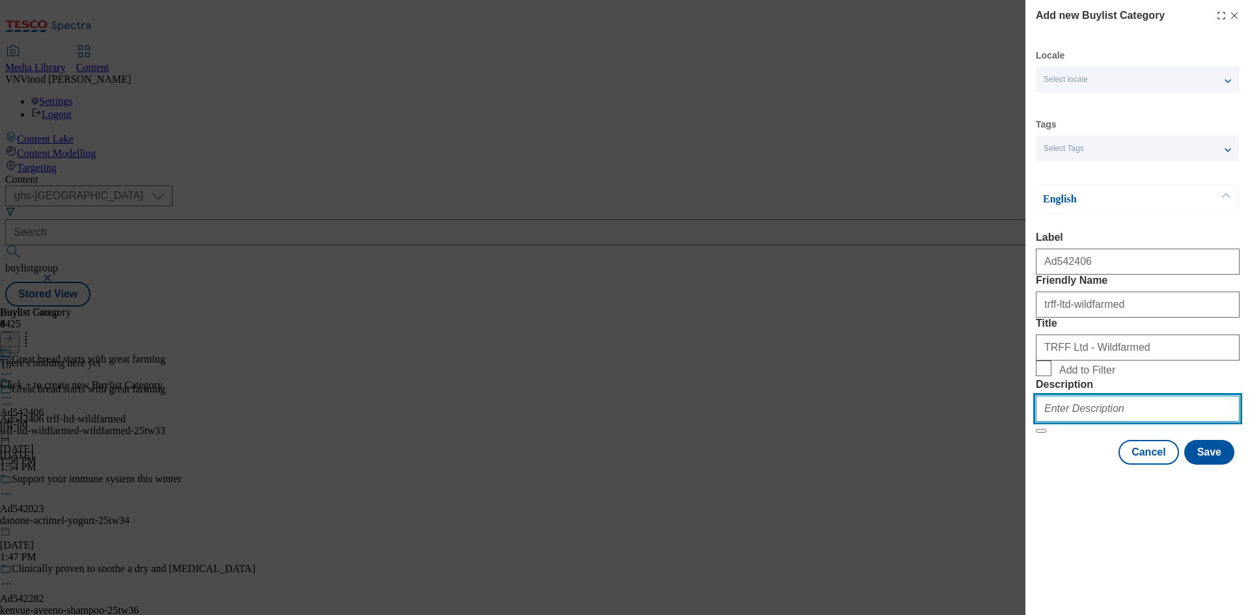
click at [1096, 422] on input "Description" at bounding box center [1138, 409] width 204 height 26
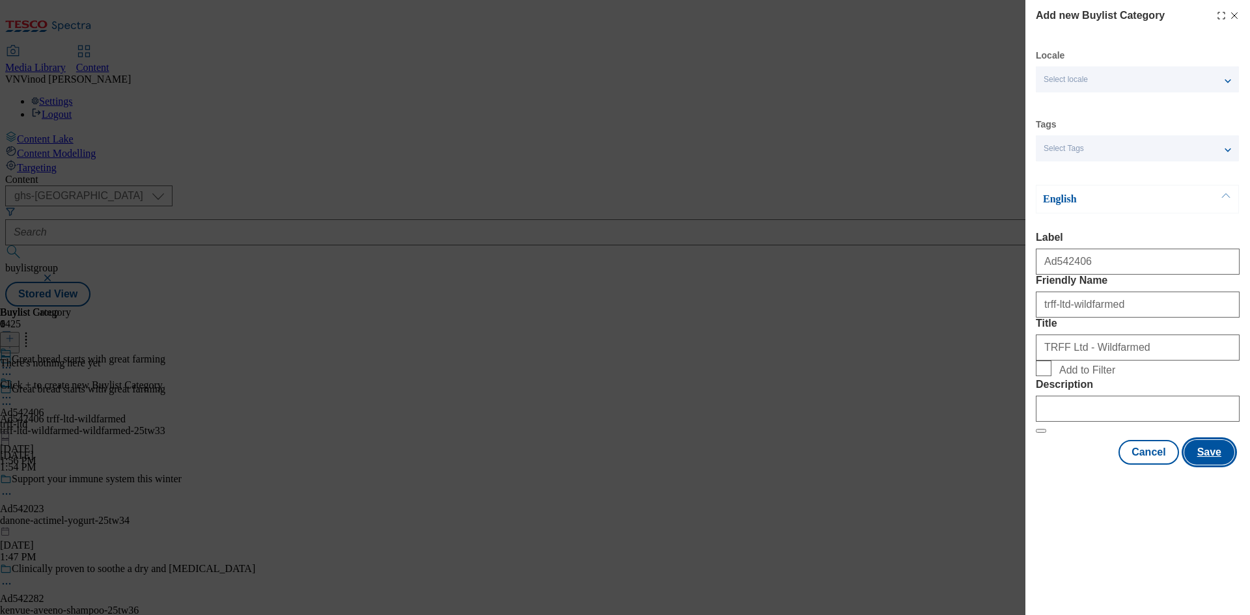
drag, startPoint x: 1212, startPoint y: 550, endPoint x: 1119, endPoint y: 560, distance: 93.1
click at [1209, 465] on button "Save" at bounding box center [1210, 452] width 50 height 25
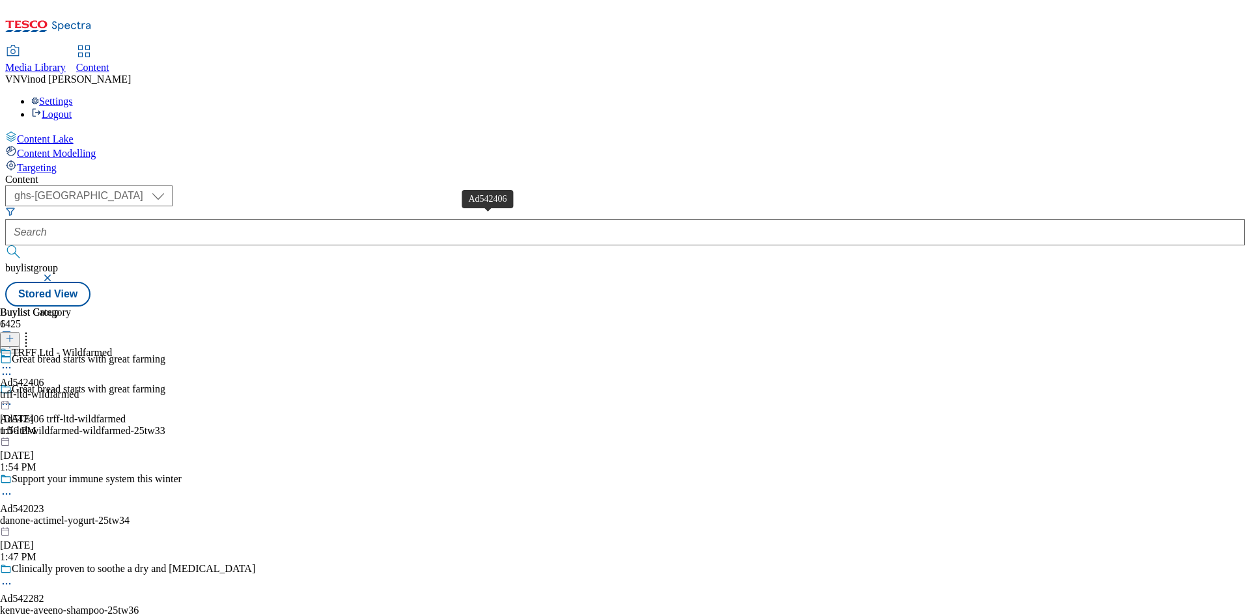
click at [44, 377] on div "Ad542406" at bounding box center [22, 383] width 44 height 12
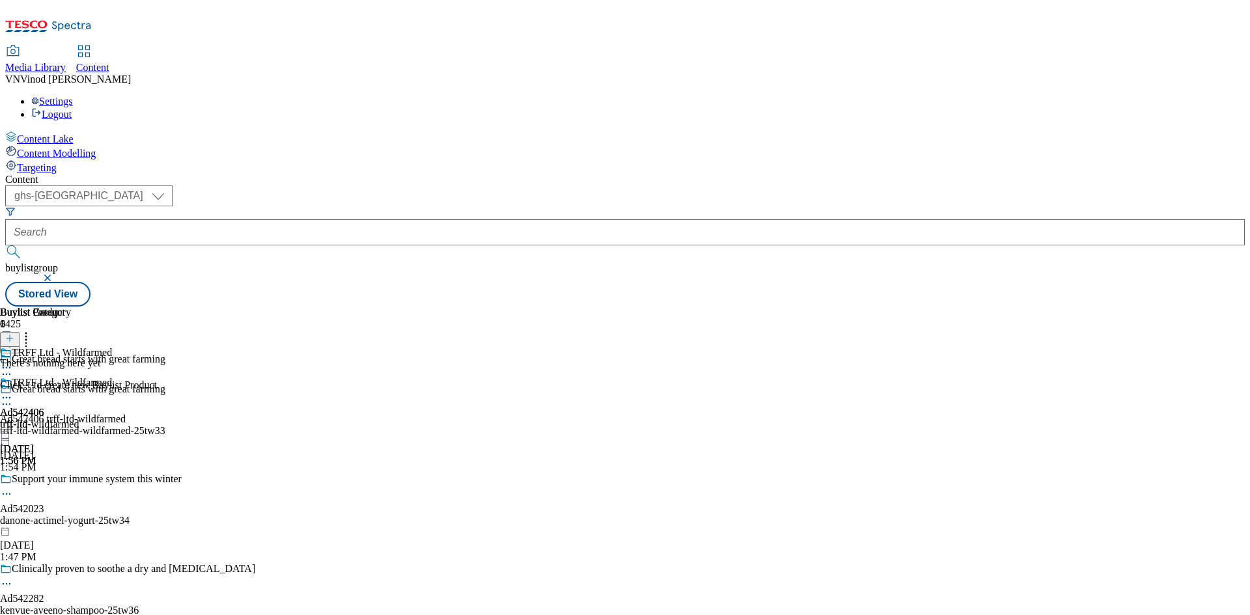
click at [14, 334] on icon at bounding box center [9, 338] width 9 height 9
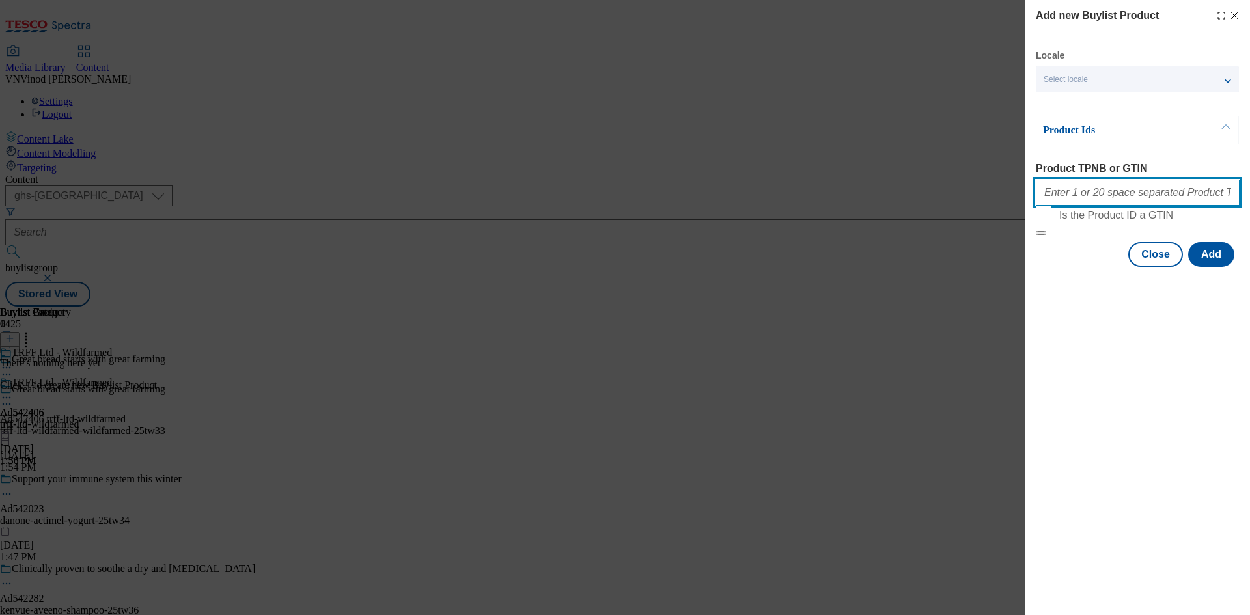
click at [1103, 194] on input "Product TPNB or GTIN" at bounding box center [1138, 193] width 204 height 26
paste input "097015238 097223873"
type input "097015238 097223873"
click at [1216, 267] on button "Add" at bounding box center [1211, 254] width 46 height 25
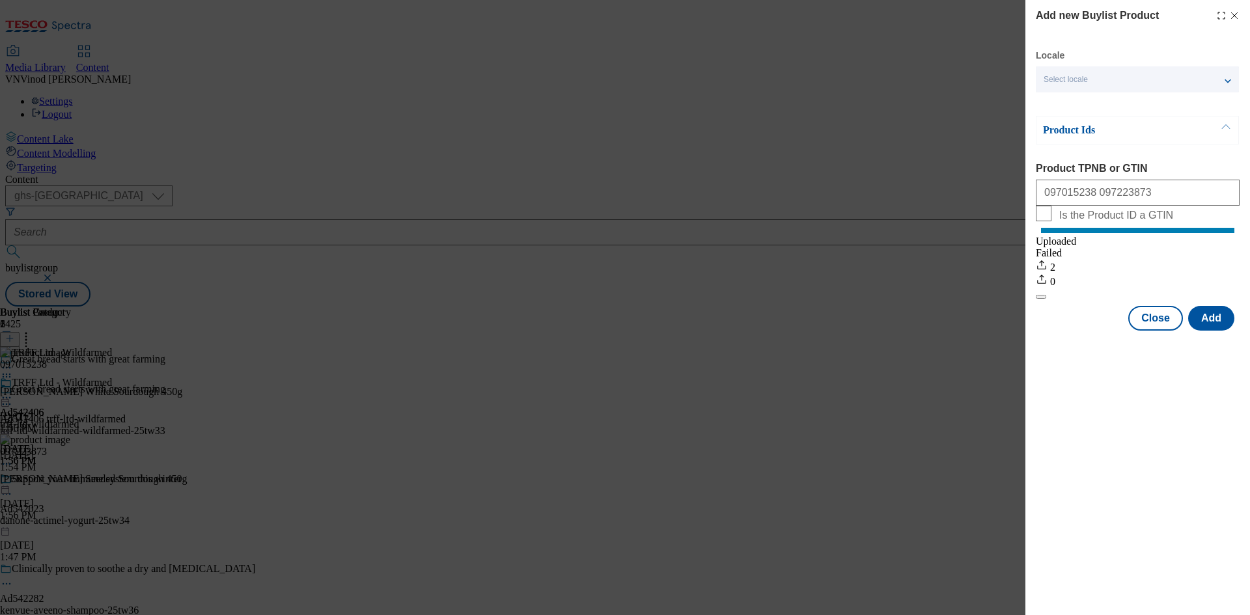
click at [1235, 13] on icon "Modal" at bounding box center [1235, 15] width 10 height 10
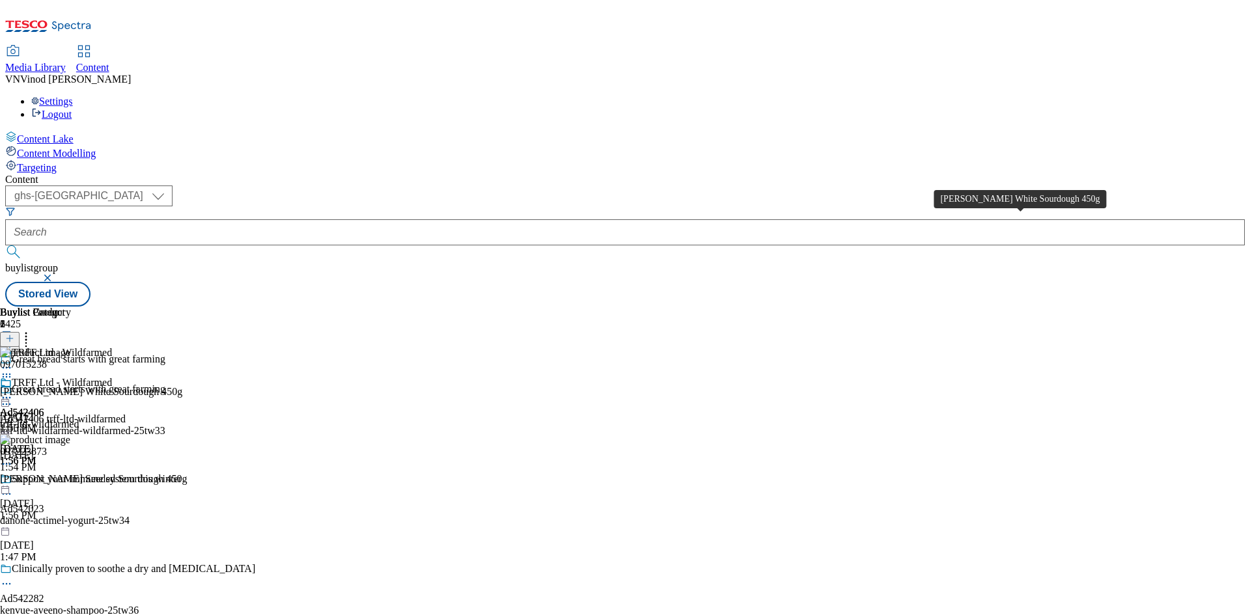
click at [182, 386] on div "[PERSON_NAME] White Sourdough 450g" at bounding box center [91, 392] width 182 height 12
copy div "[PERSON_NAME] White Sourdough 450g"
click at [13, 398] on icon at bounding box center [6, 404] width 13 height 13
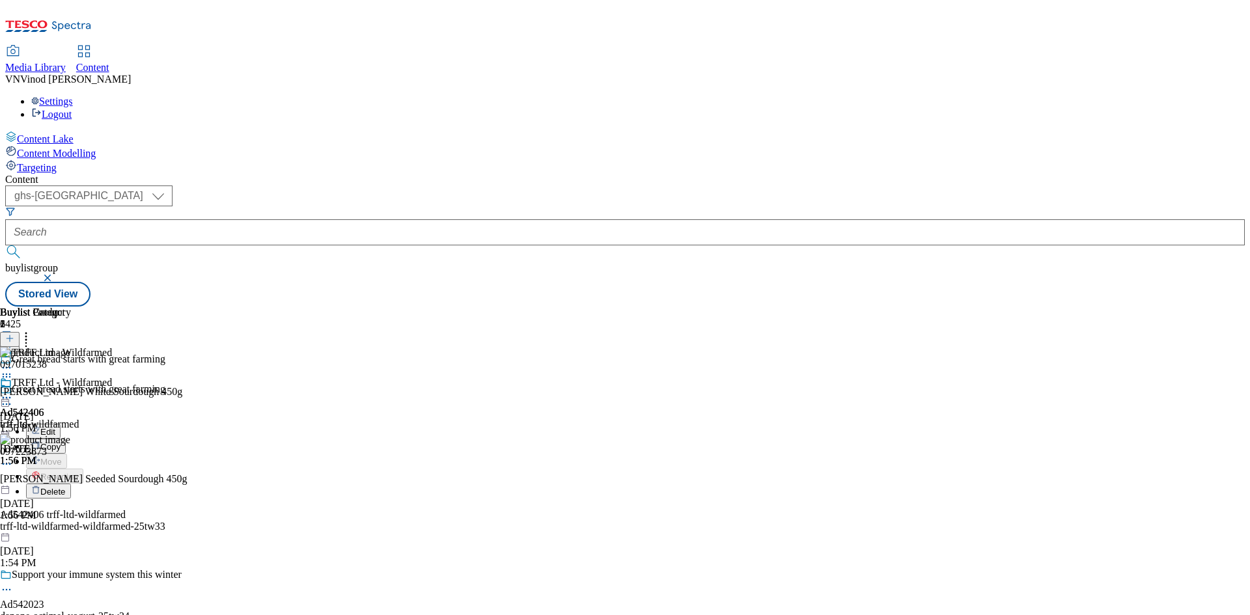
click at [61, 424] on button "Edit" at bounding box center [43, 431] width 35 height 15
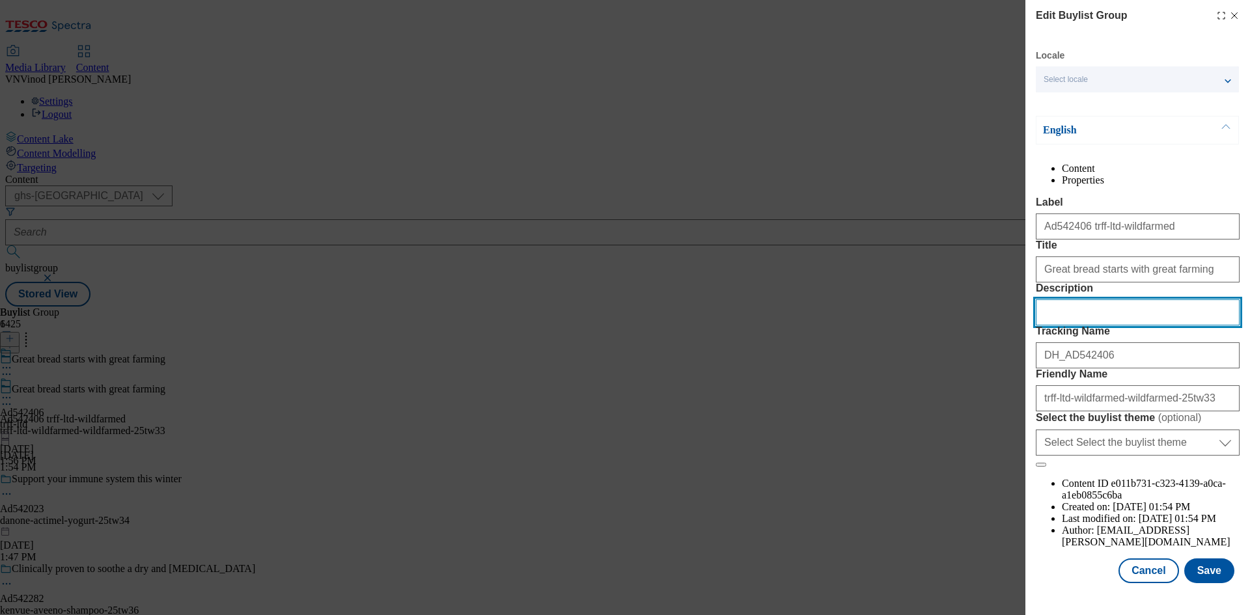
click at [1104, 326] on input "Description" at bounding box center [1138, 313] width 204 height 26
paste input "[PERSON_NAME] White Sourdough 450g"
type input "[PERSON_NAME] White Sourdough 450g"
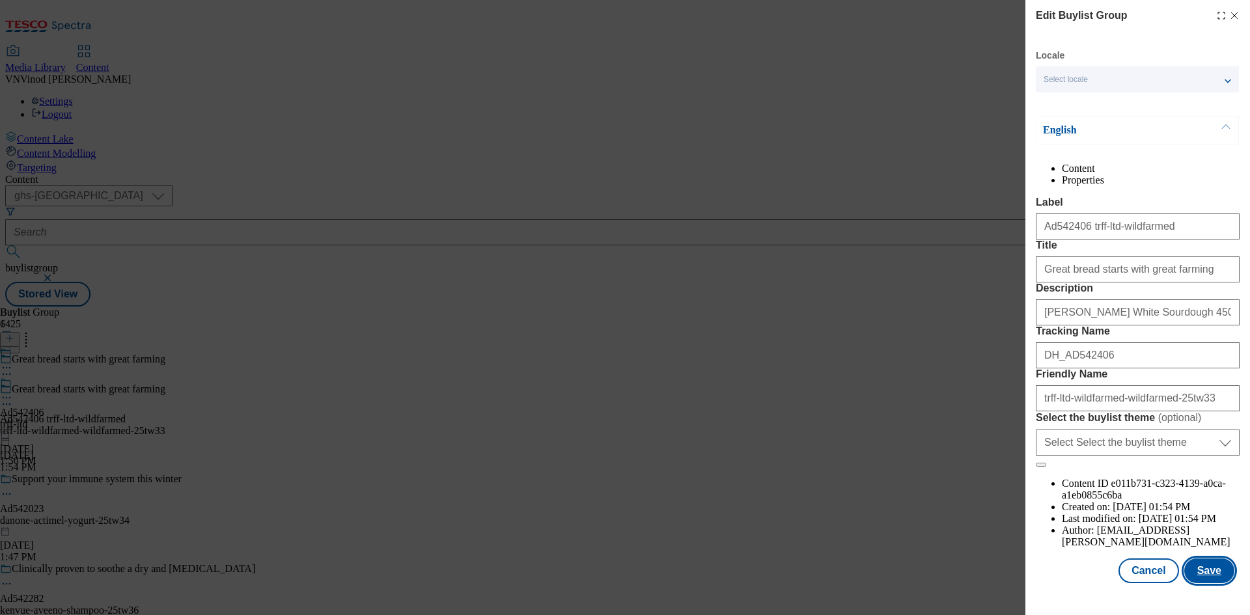
click at [1207, 584] on button "Save" at bounding box center [1210, 571] width 50 height 25
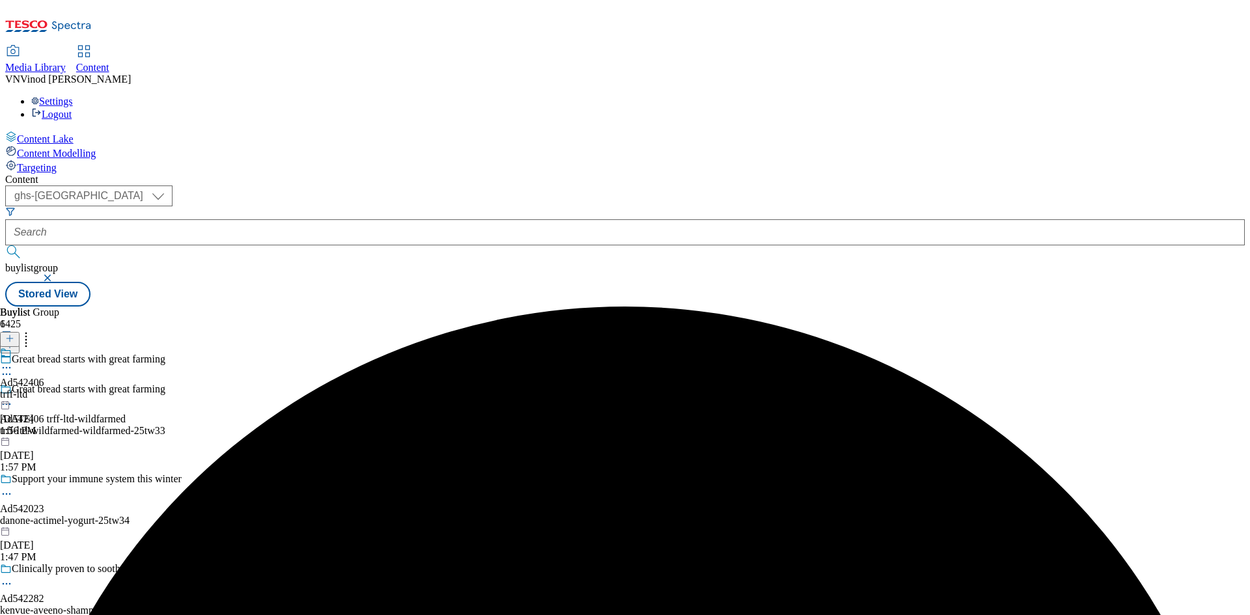
click at [13, 361] on icon at bounding box center [6, 367] width 13 height 13
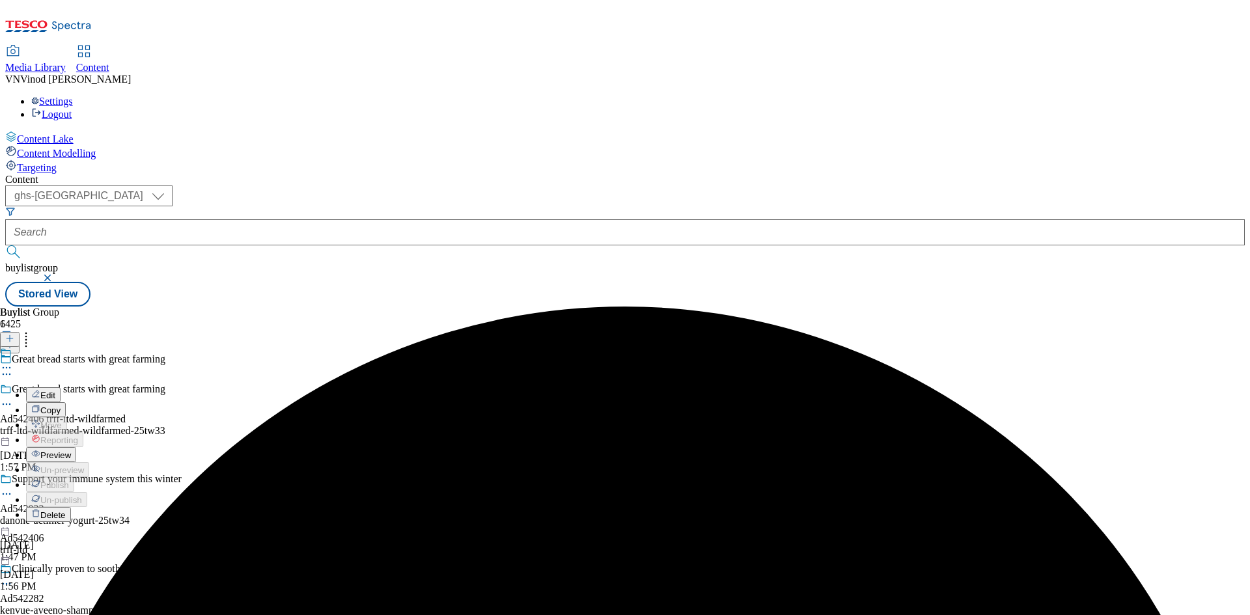
click at [61, 387] on button "Edit" at bounding box center [43, 394] width 35 height 15
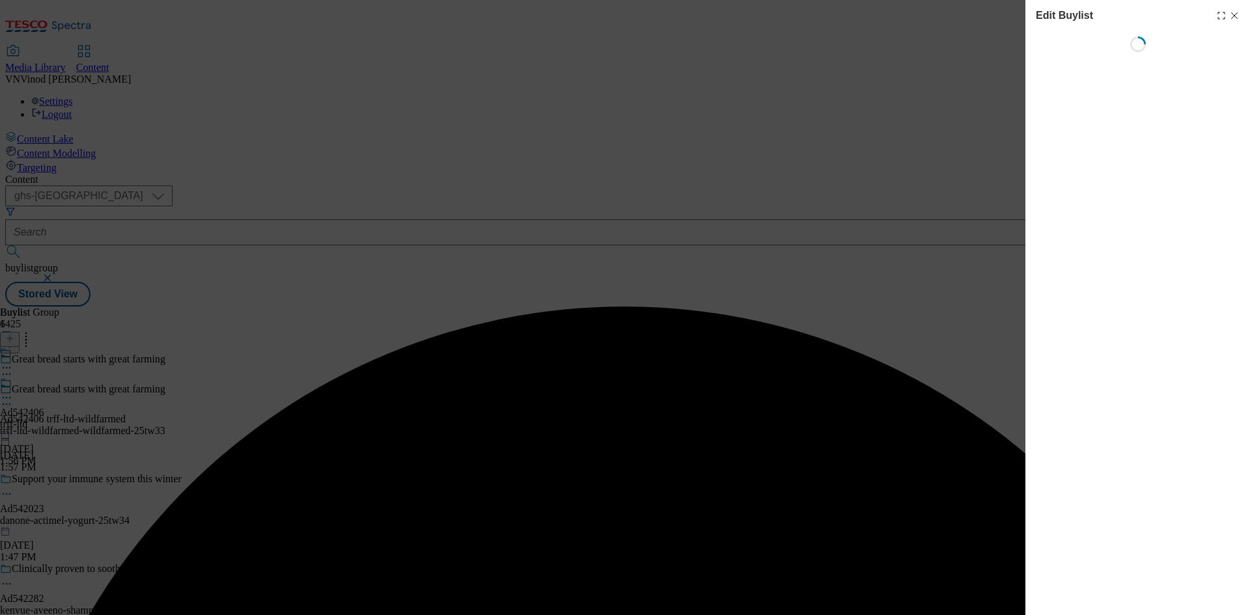
select select "tactical"
select select "supplier funded short term 1-3 weeks"
select select "dunnhumby"
select select "Banner"
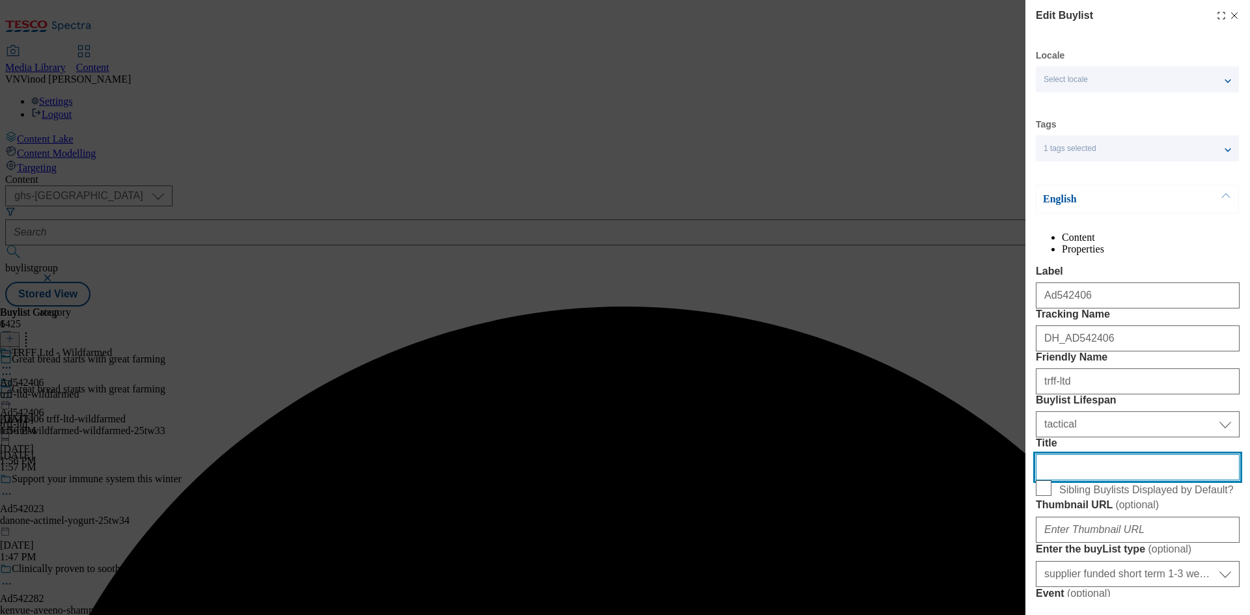
click at [1079, 481] on input "Title" at bounding box center [1138, 468] width 204 height 26
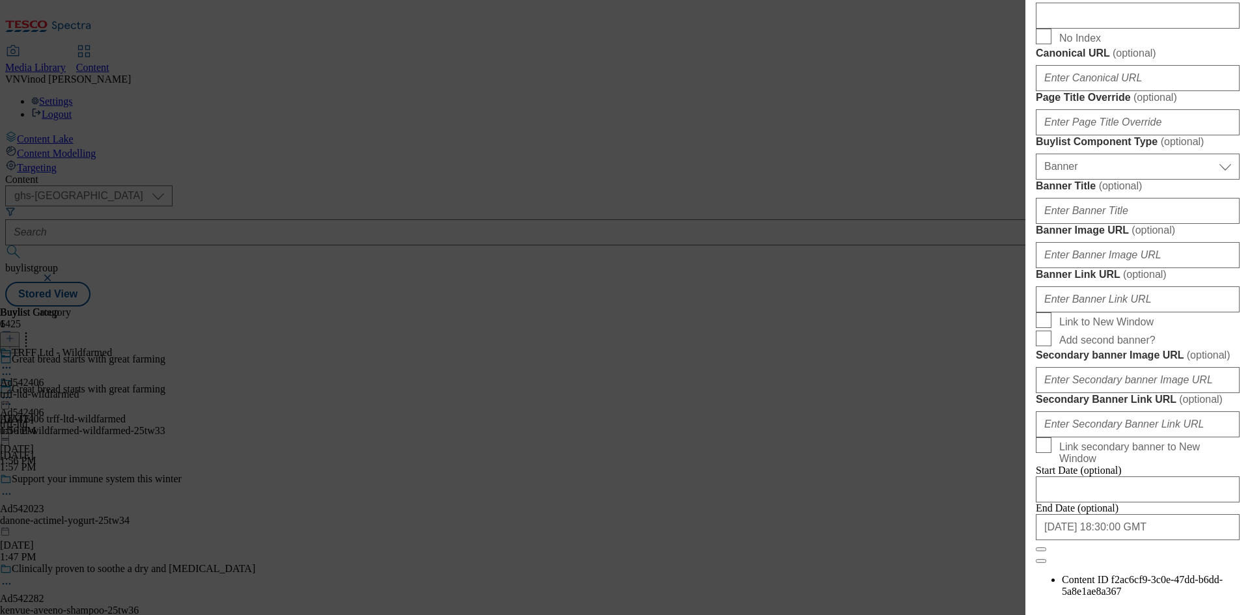
scroll to position [781, 0]
click at [1097, 26] on input "Description" at bounding box center [1138, 13] width 204 height 26
paste input "[PERSON_NAME] White Sourdough 450g"
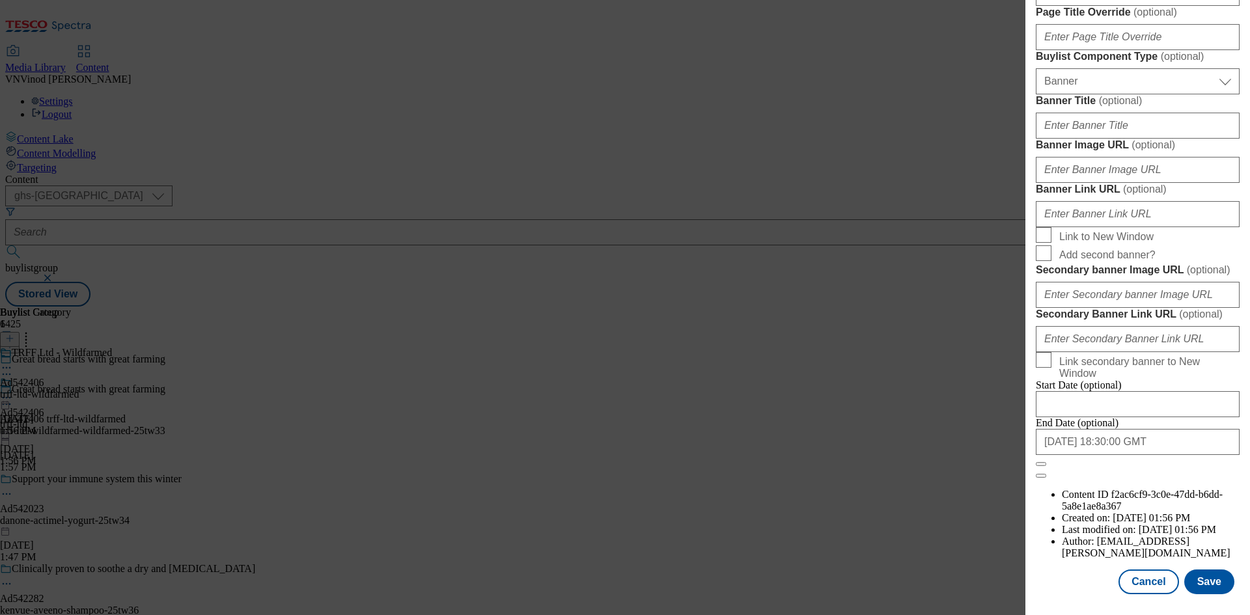
scroll to position [1348, 0]
type input "[PERSON_NAME] White Sourdough 450g"
click at [1205, 587] on button "Save" at bounding box center [1210, 582] width 50 height 25
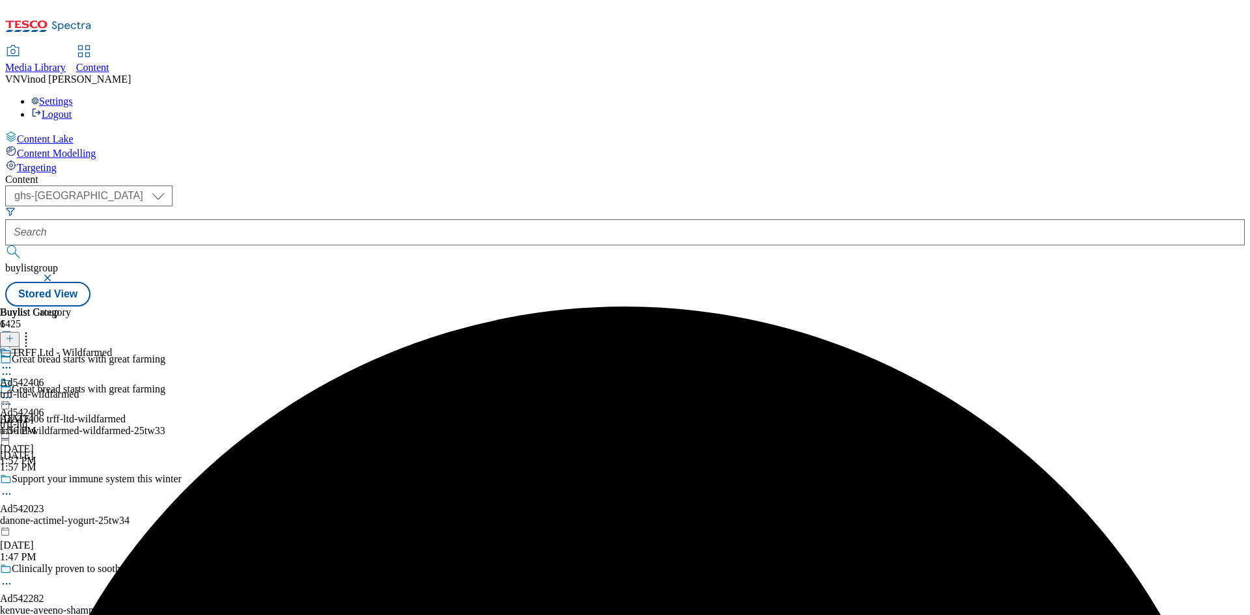
click at [13, 361] on icon at bounding box center [6, 367] width 13 height 13
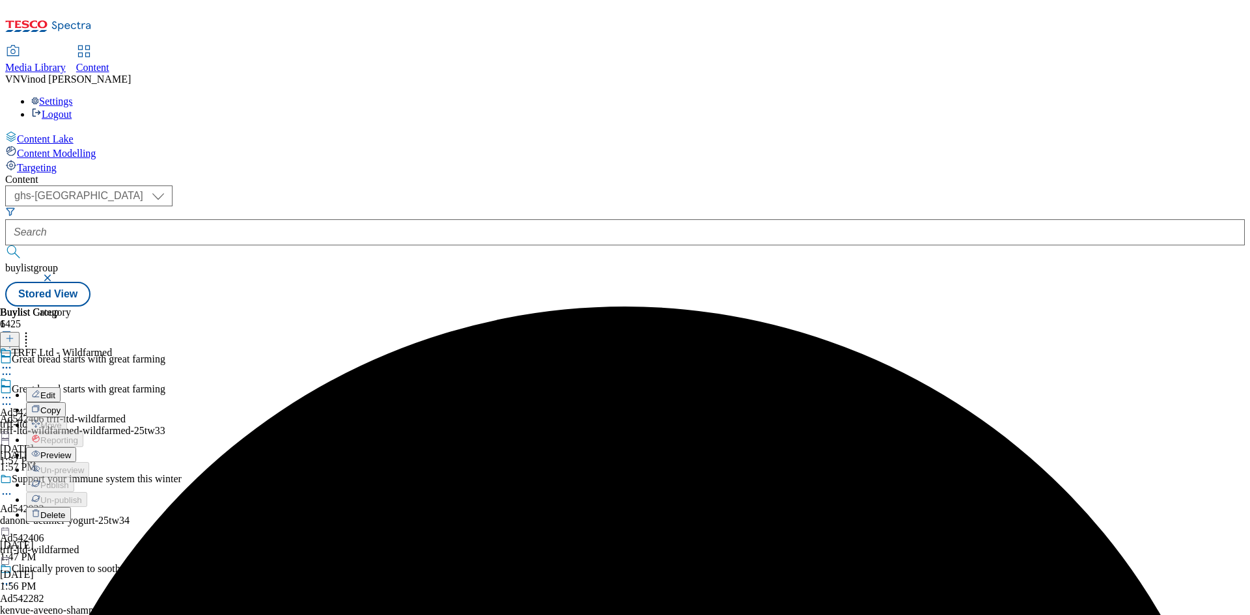
click at [61, 387] on button "Edit" at bounding box center [43, 394] width 35 height 15
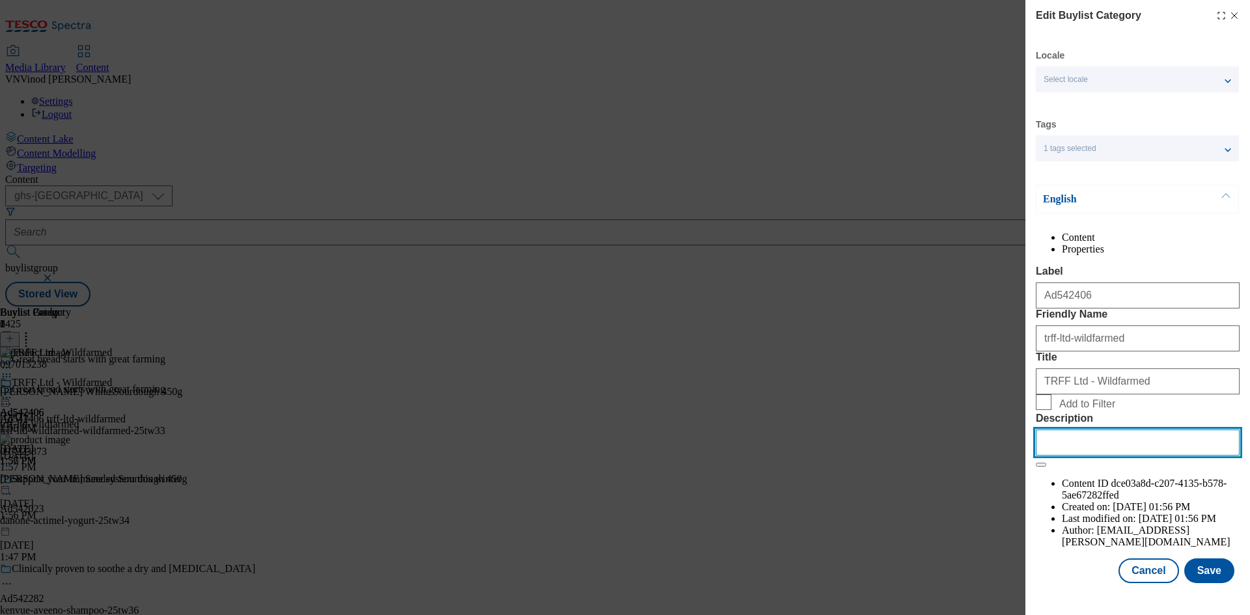
click at [1103, 456] on input "Description" at bounding box center [1138, 443] width 204 height 26
paste input "[PERSON_NAME] White Sourdough 450g"
type input "[PERSON_NAME] White Sourdough 450g"
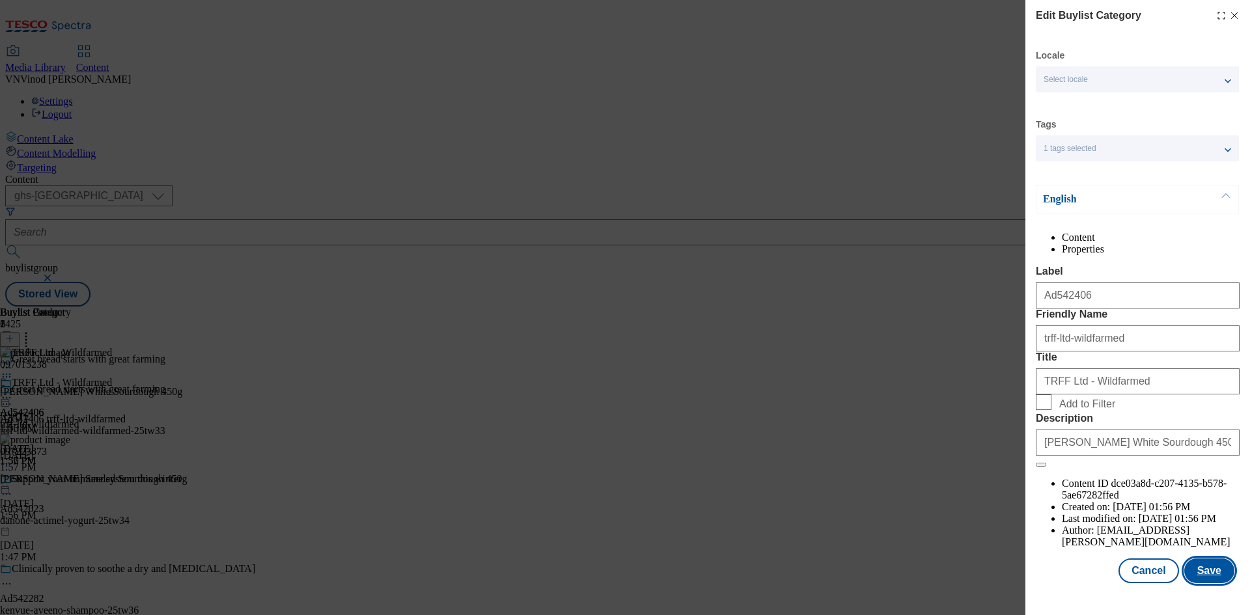
click at [1206, 582] on button "Save" at bounding box center [1210, 571] width 50 height 25
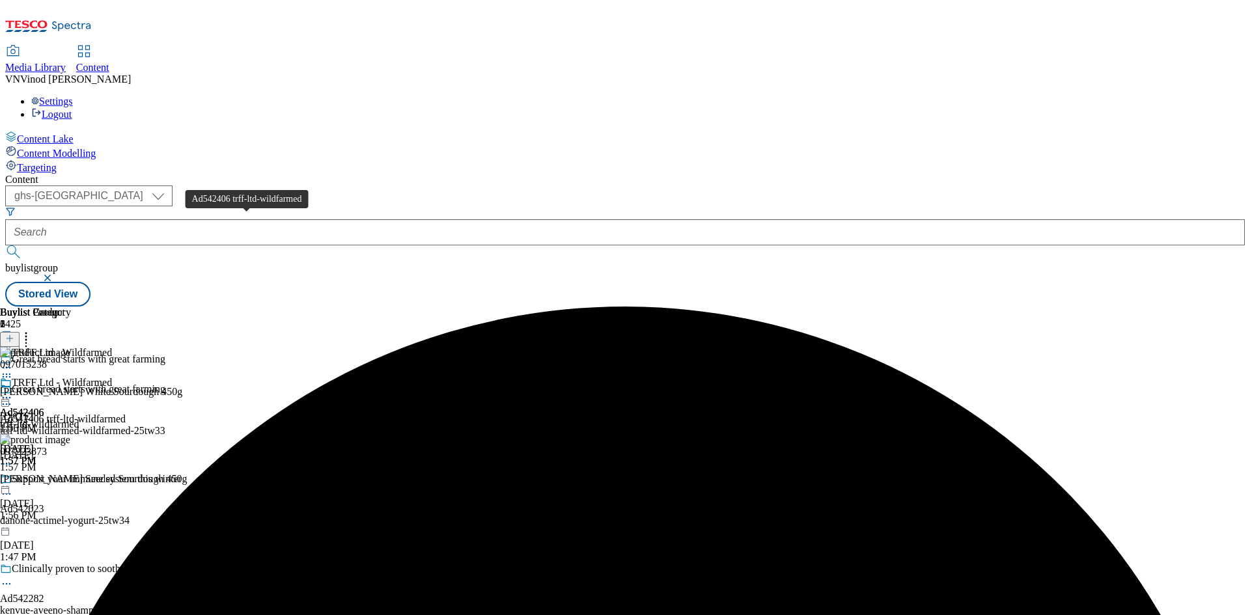
click at [126, 414] on div "Ad542406 trff-ltd-wildfarmed" at bounding box center [63, 420] width 126 height 12
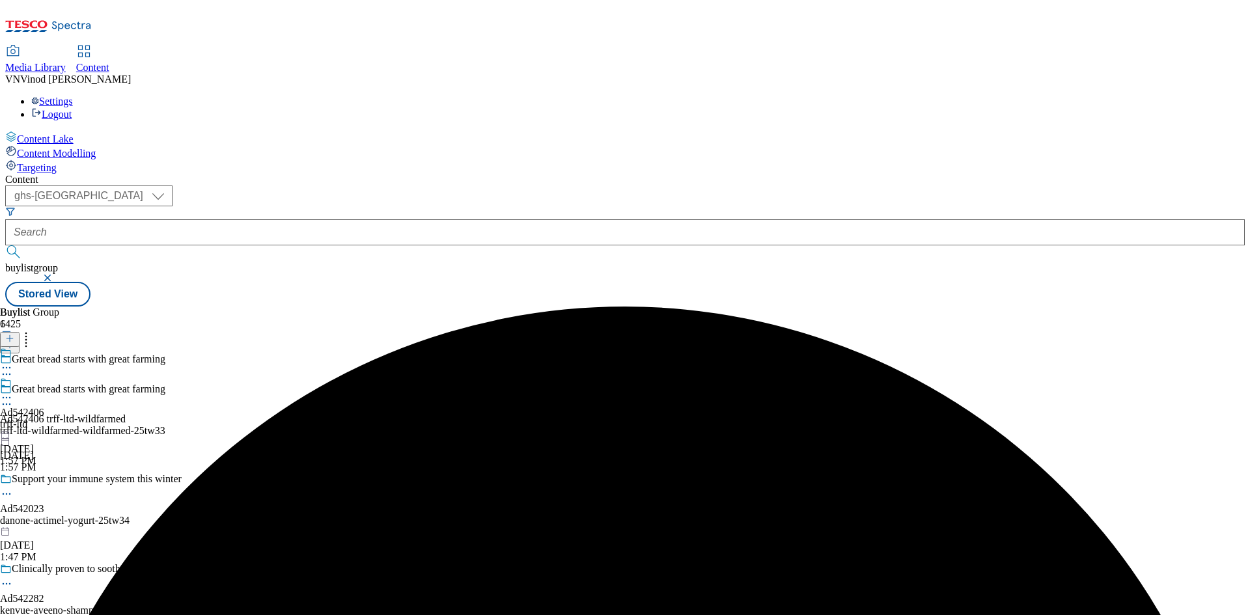
click at [13, 398] on icon at bounding box center [6, 404] width 13 height 13
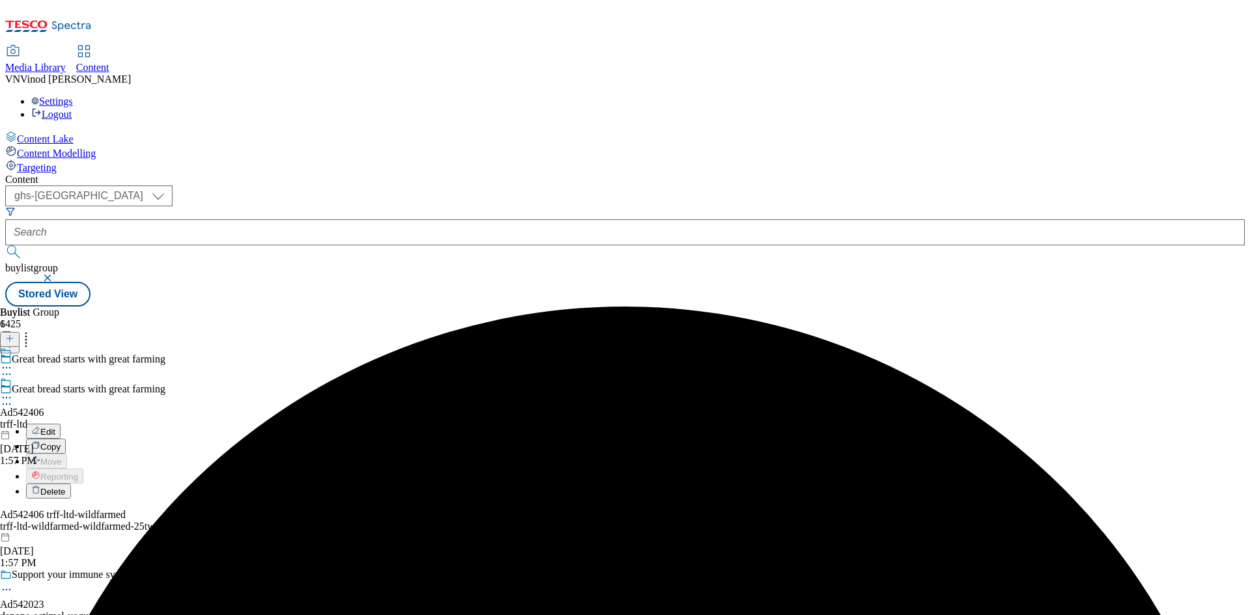
click at [61, 424] on button "Edit" at bounding box center [43, 431] width 35 height 15
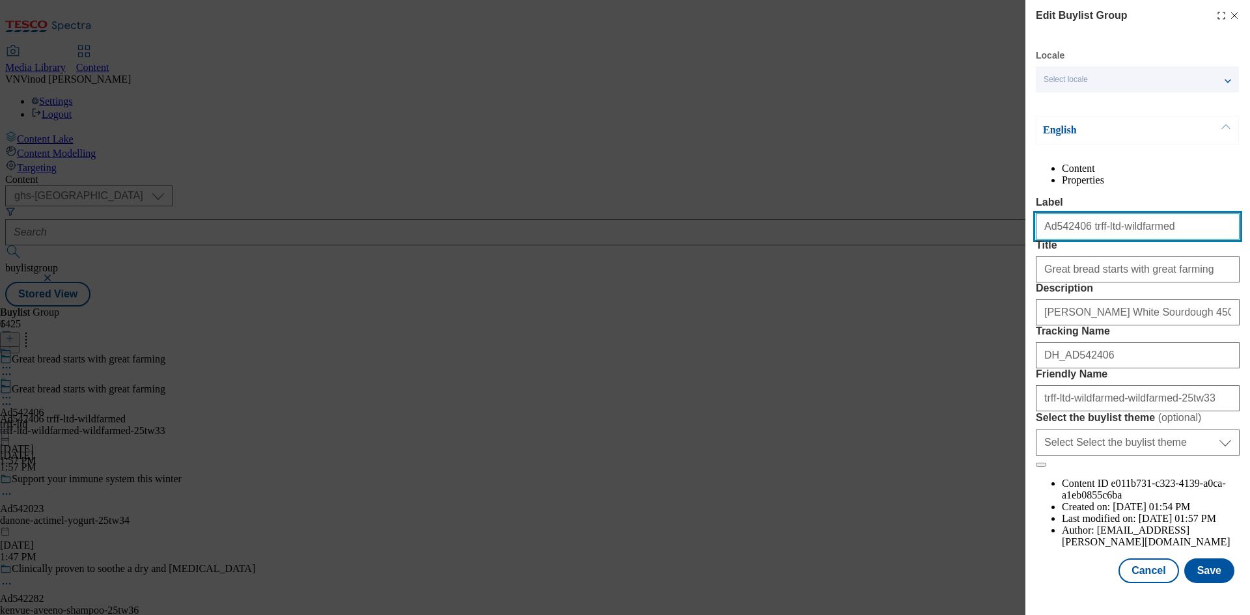
drag, startPoint x: 1121, startPoint y: 256, endPoint x: 1192, endPoint y: 257, distance: 71.0
click at [1192, 240] on input "Ad542406 trff-ltd-wildfarmed" at bounding box center [1138, 227] width 204 height 26
type input "Ad542406 trff-ltd"
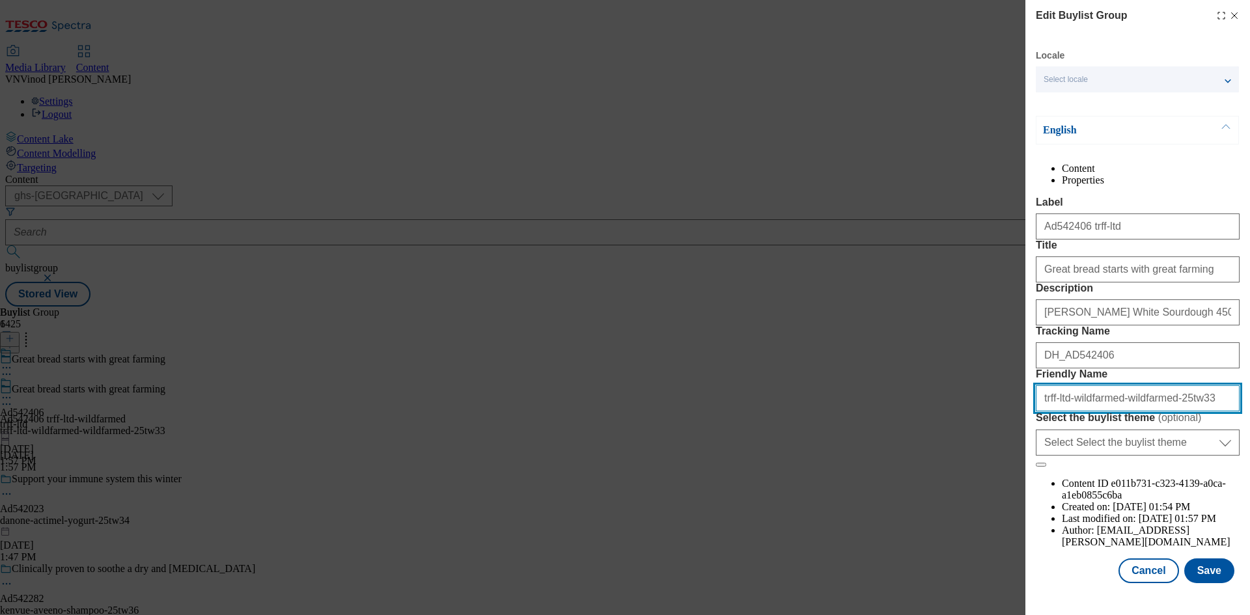
click at [1116, 412] on input "trff-ltd-wildfarmed-wildfarmed-25tw33" at bounding box center [1138, 399] width 204 height 26
drag, startPoint x: 1114, startPoint y: 469, endPoint x: 1132, endPoint y: 492, distance: 28.8
click at [1116, 412] on input "trff-ltd-wildfarmed-wildfarmed-25tw33" at bounding box center [1138, 399] width 204 height 26
type input "trff-ltd-wildfarmed-25tw33"
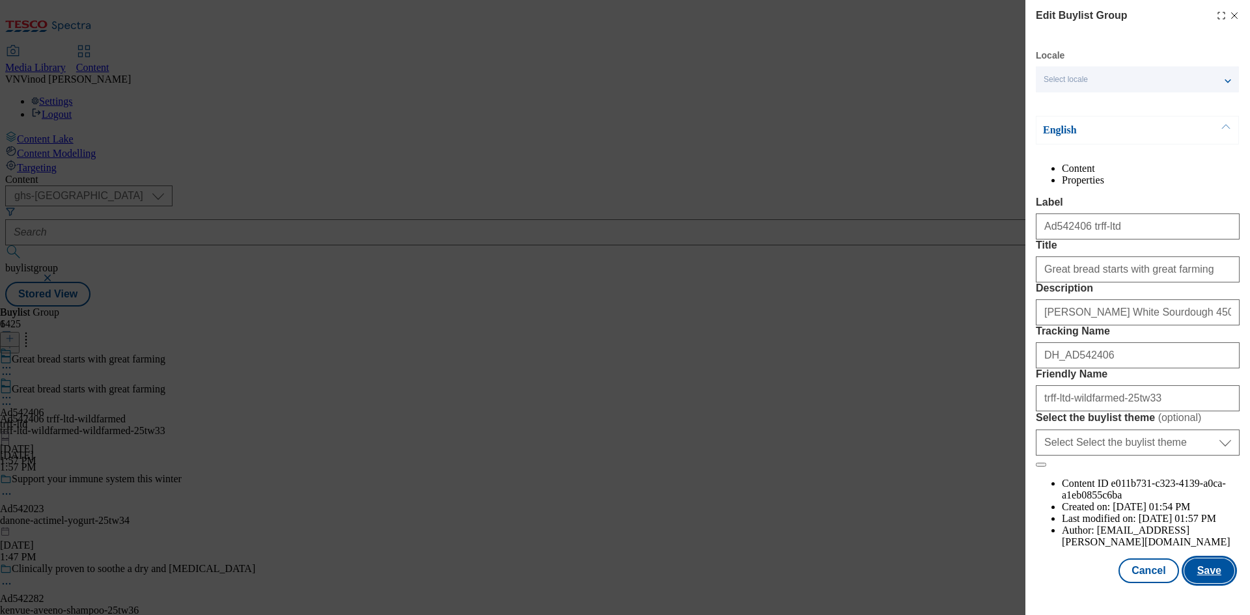
click at [1205, 581] on button "Save" at bounding box center [1210, 571] width 50 height 25
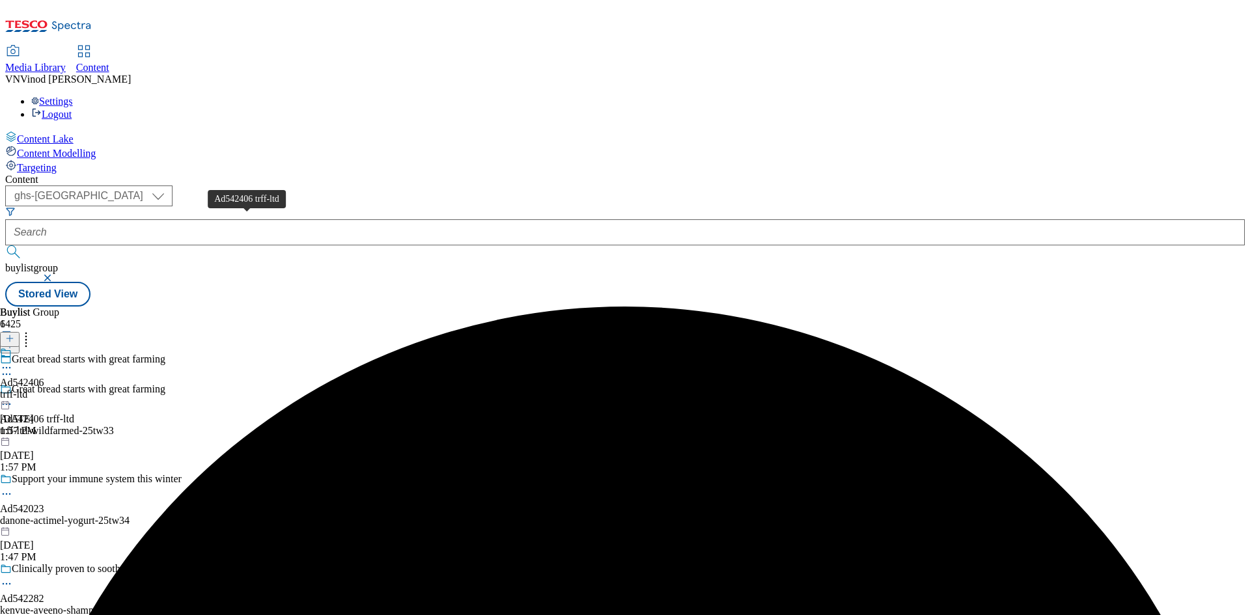
click at [74, 414] on div "Ad542406 trff-ltd" at bounding box center [37, 420] width 74 height 12
